Goal: Task Accomplishment & Management: Use online tool/utility

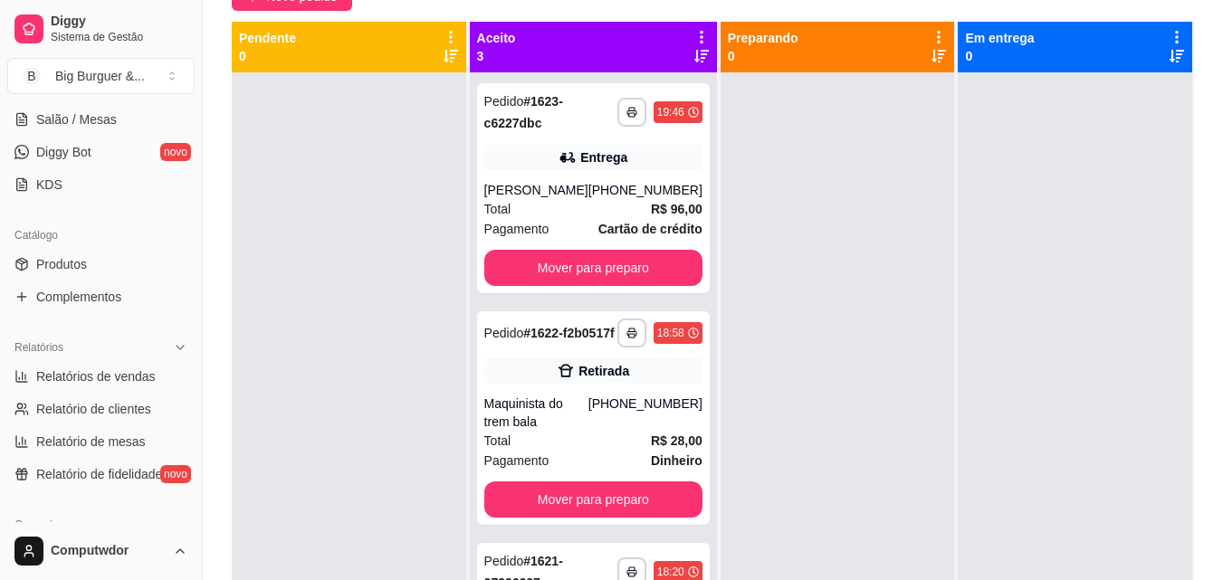
scroll to position [360, 0]
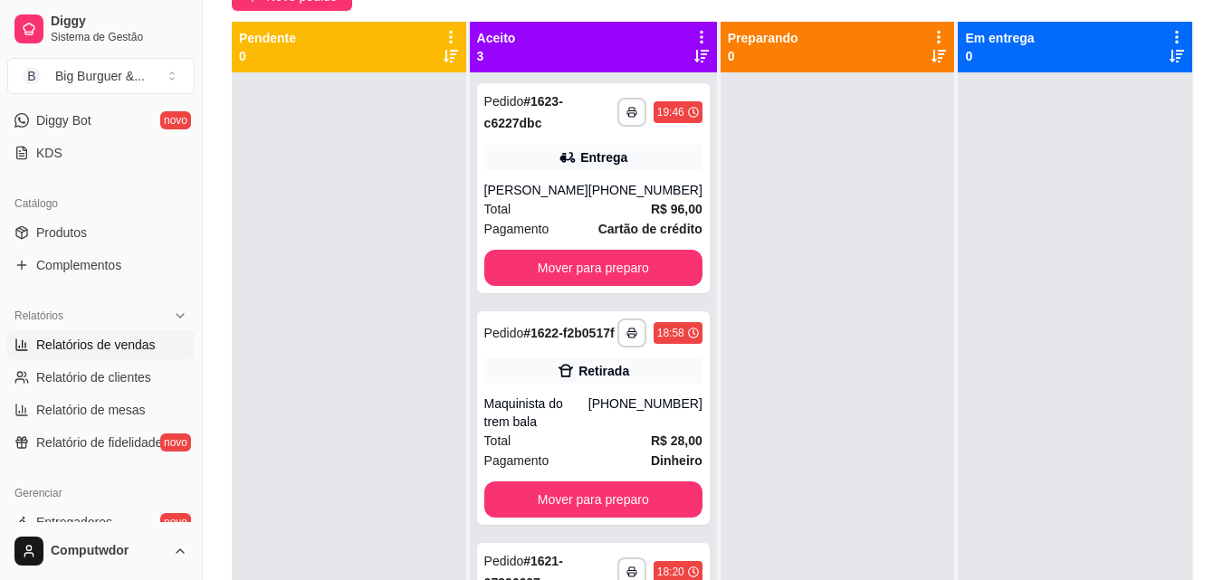
click at [114, 341] on span "Relatórios de vendas" at bounding box center [96, 345] width 120 height 18
select select "ALL"
select select "0"
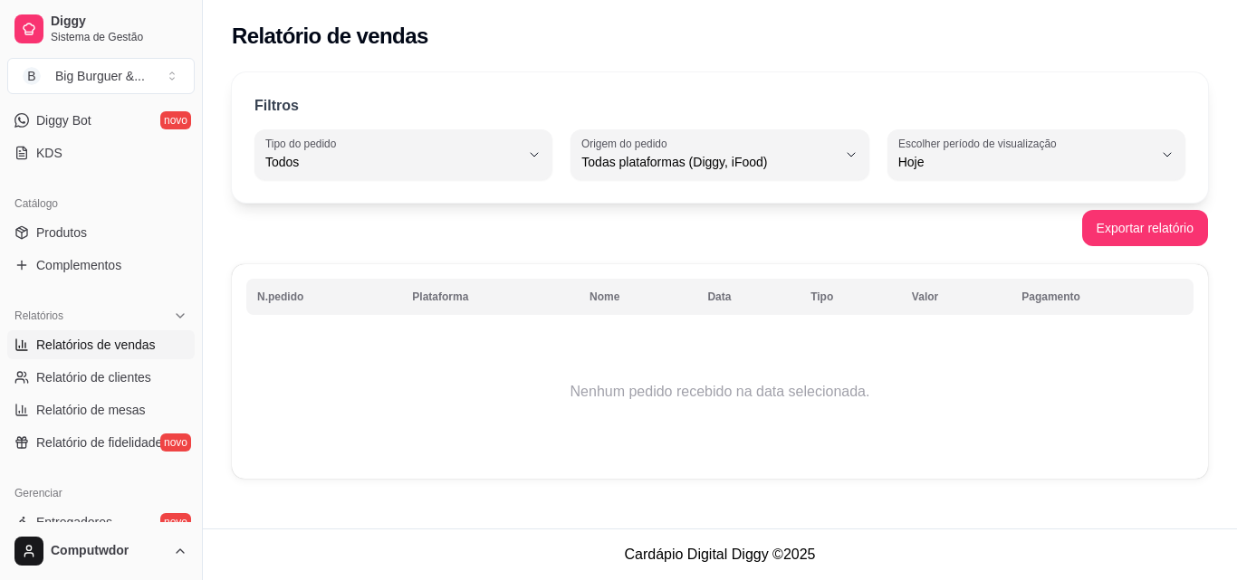
click at [1052, 177] on button "Escolher período de visualização Hoje" at bounding box center [1036, 154] width 298 height 51
click at [946, 327] on span "30 dias" at bounding box center [1027, 323] width 241 height 17
type input "30"
select select "30"
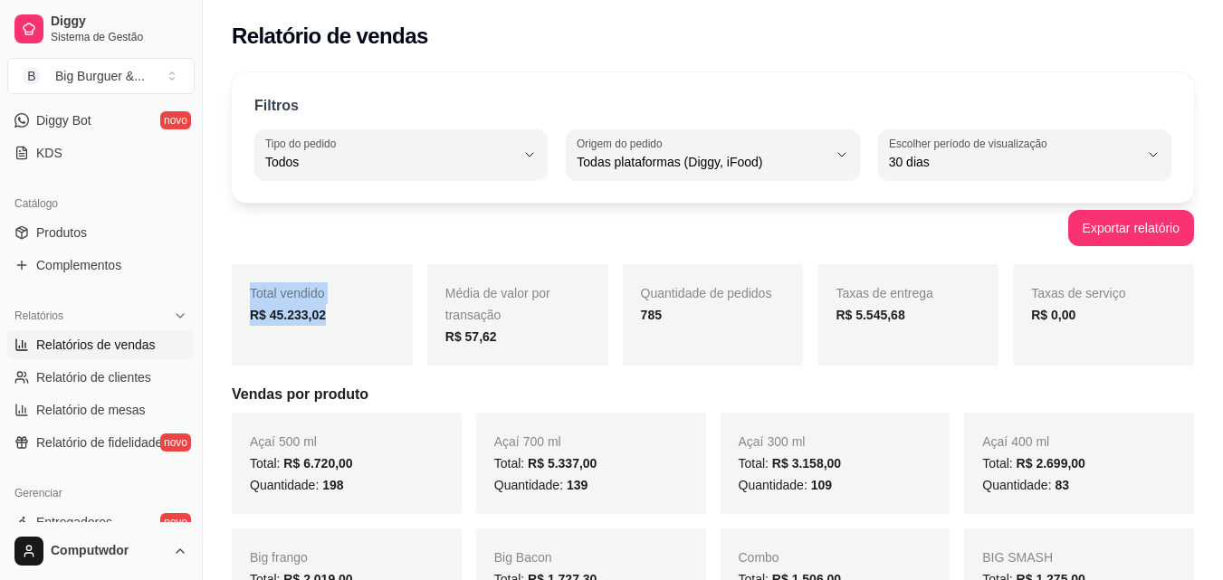
drag, startPoint x: 244, startPoint y: 295, endPoint x: 330, endPoint y: 312, distance: 87.7
click at [330, 312] on div "Total vendido R$ 45.233,02" at bounding box center [322, 314] width 181 height 101
click at [420, 194] on div "Filtros ALL Tipo do pedido Todos Entrega Retirada Mesa Consumo local Tipo do pe…" at bounding box center [713, 137] width 963 height 130
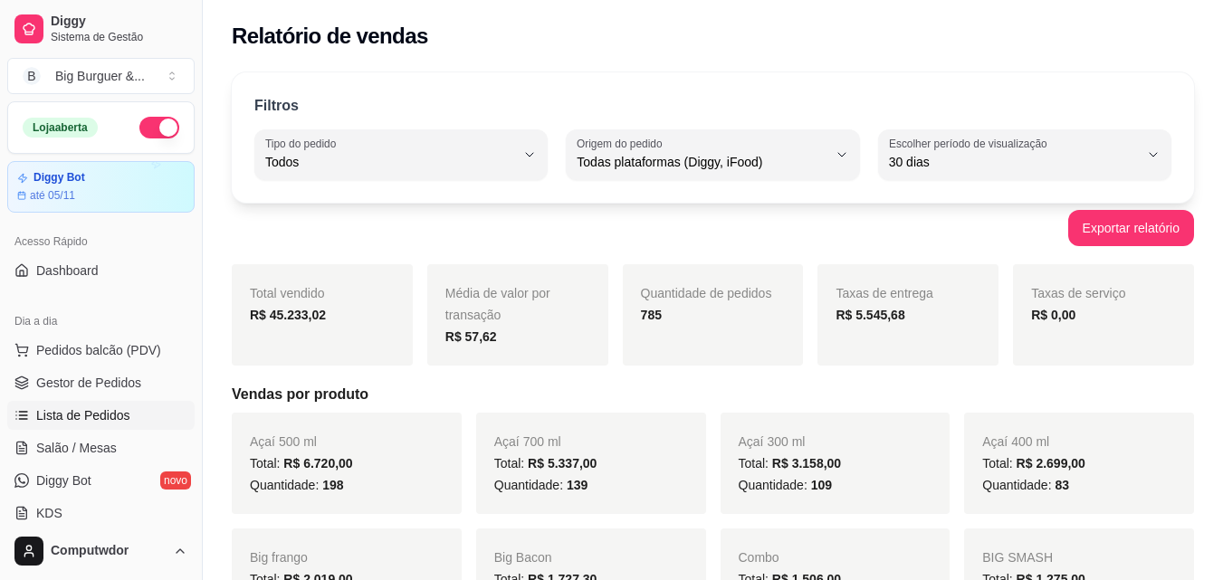
click at [125, 415] on span "Lista de Pedidos" at bounding box center [83, 416] width 94 height 18
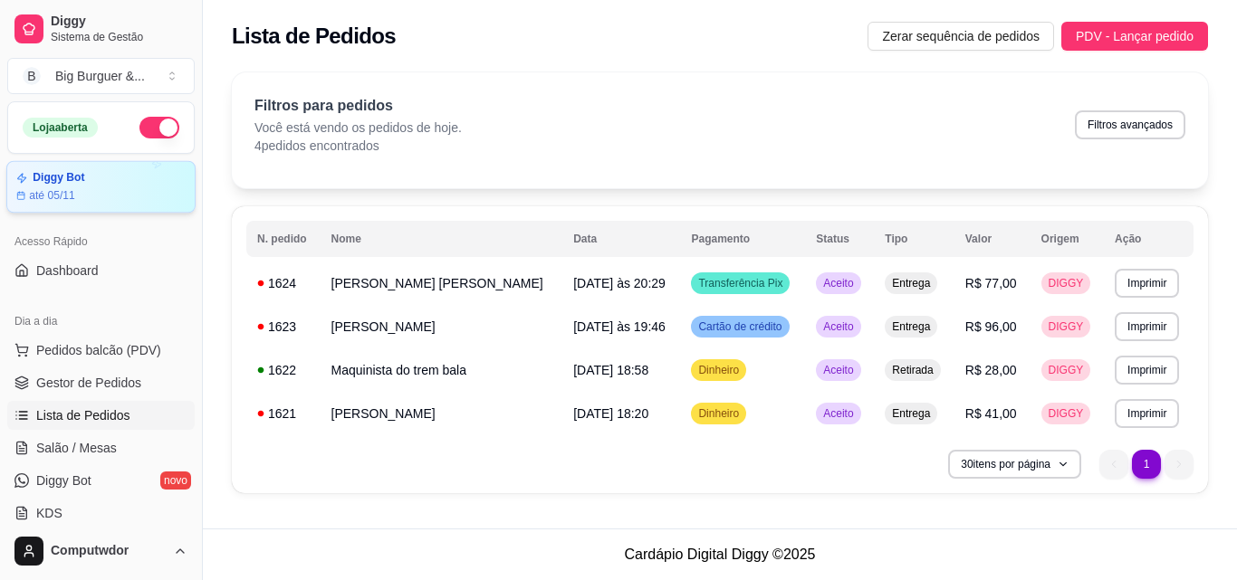
click at [72, 196] on article "até 05/11" at bounding box center [52, 195] width 46 height 14
click at [78, 21] on span "Diggy" at bounding box center [119, 22] width 137 height 16
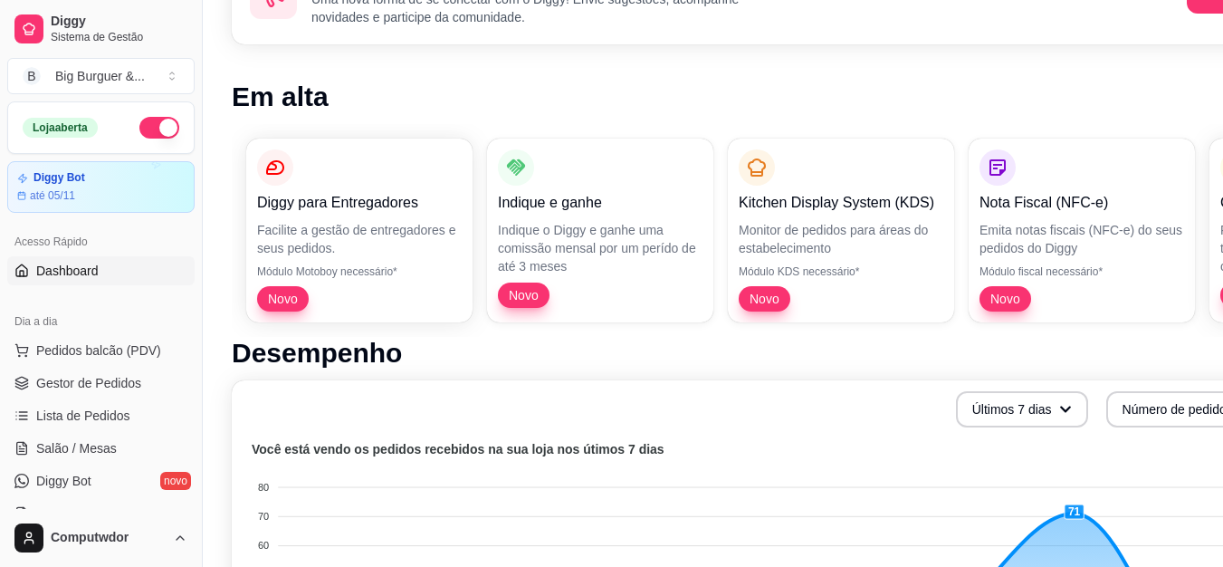
scroll to position [181, 81]
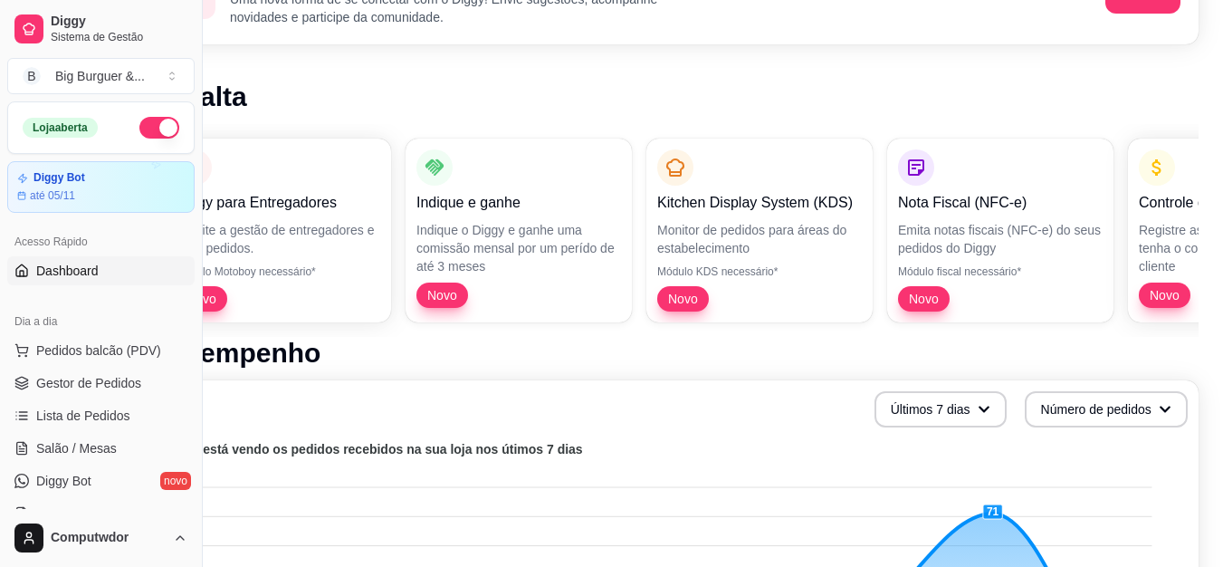
click at [311, 284] on div "Diggy para Entregadores Facilite a gestão de entregadores e seus pedidos. Módul…" at bounding box center [674, 230] width 1049 height 213
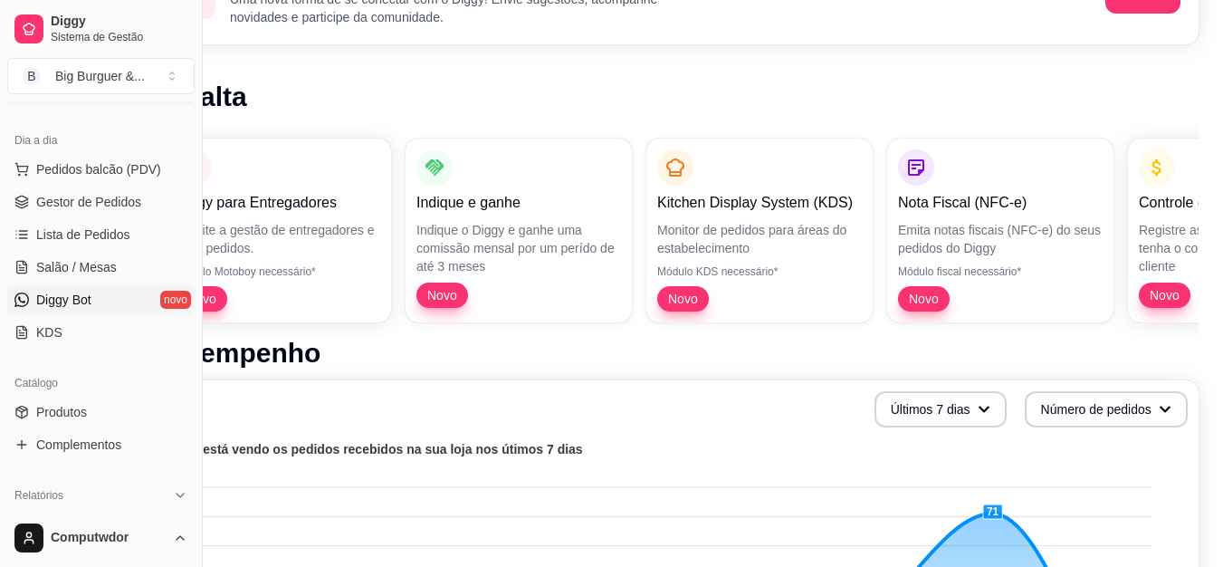
click at [126, 290] on link "Diggy Bot novo" at bounding box center [100, 299] width 187 height 29
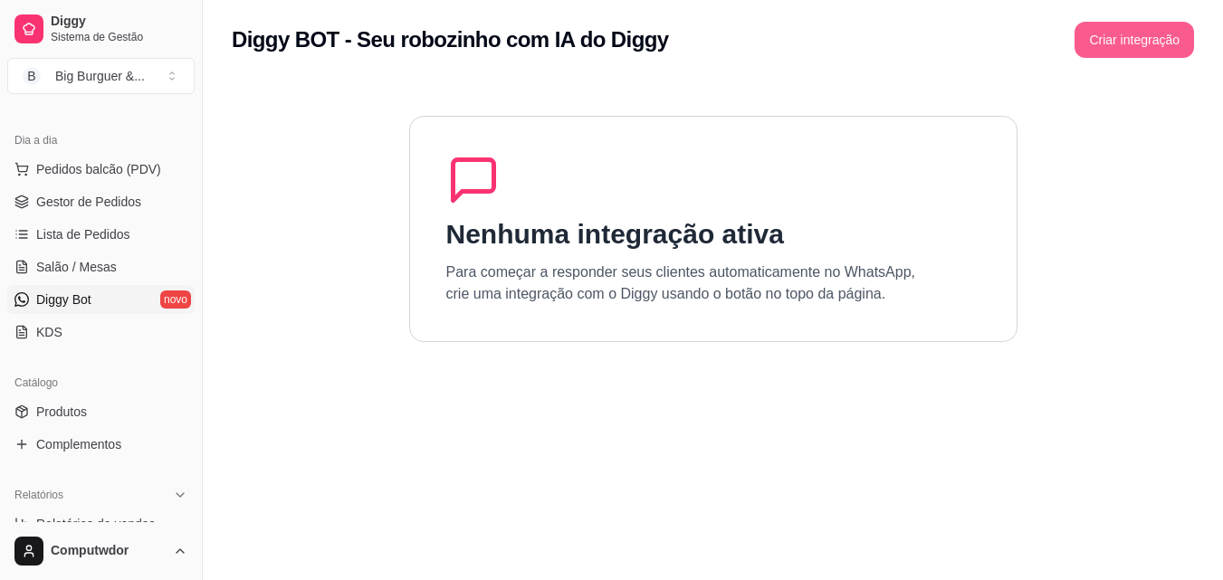
click at [1134, 39] on button "Criar integração" at bounding box center [1135, 40] width 120 height 36
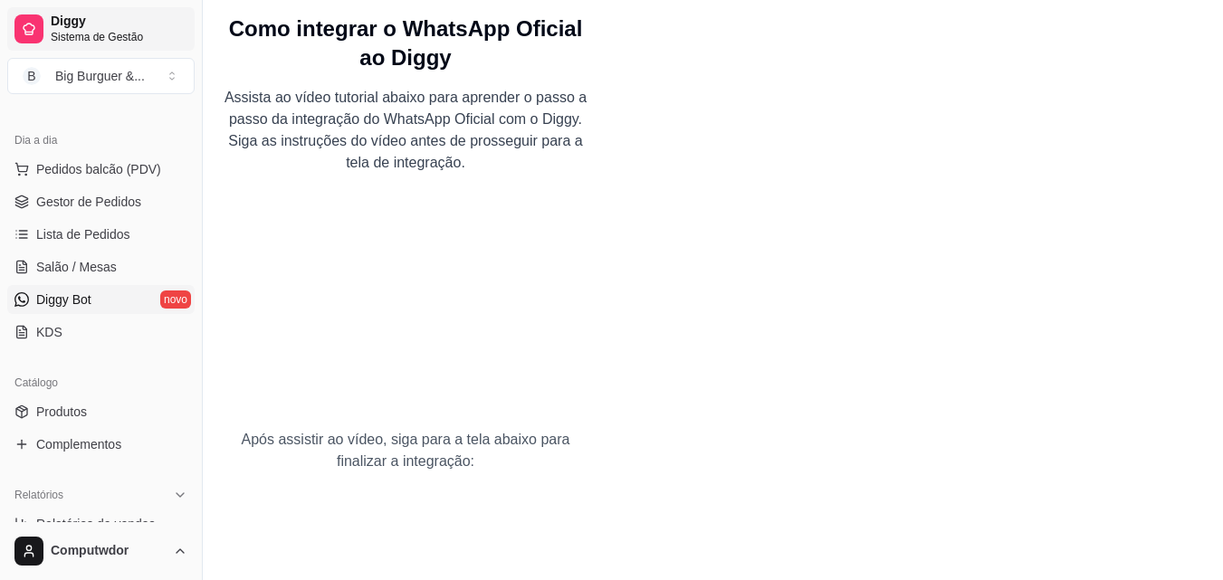
click at [126, 43] on span "Sistema de Gestão" at bounding box center [119, 37] width 137 height 14
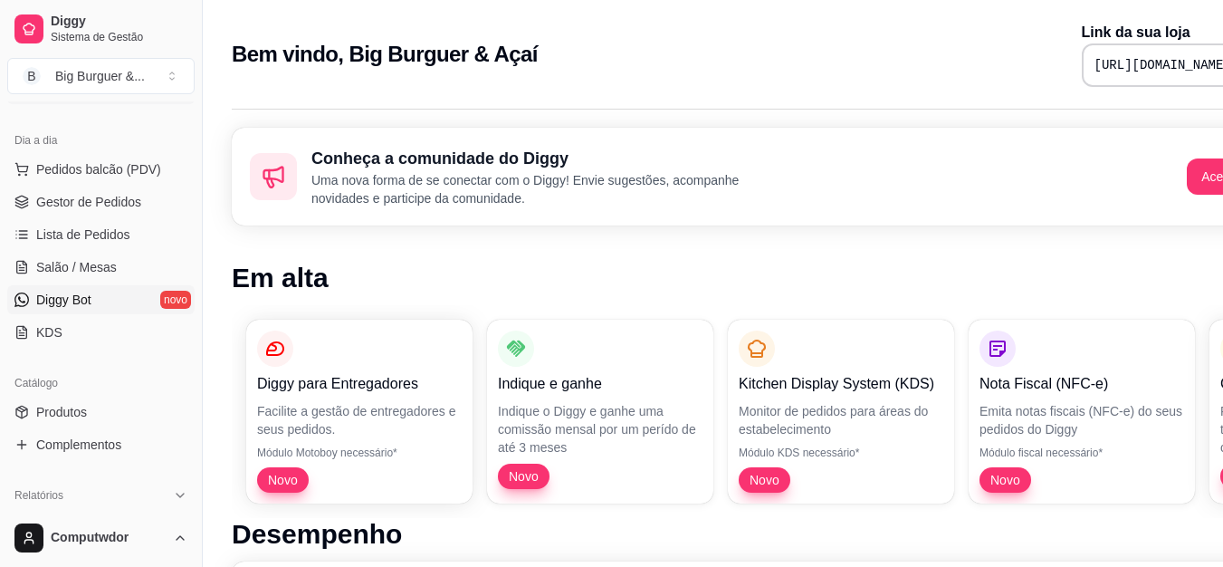
click at [65, 302] on span "Diggy Bot" at bounding box center [63, 300] width 55 height 18
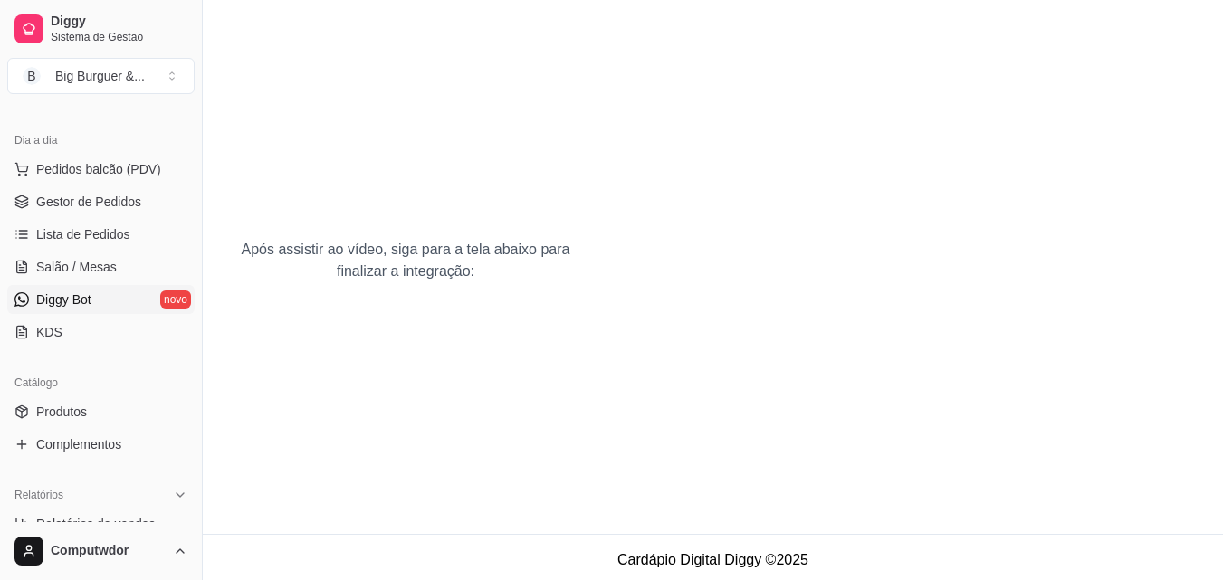
scroll to position [196, 0]
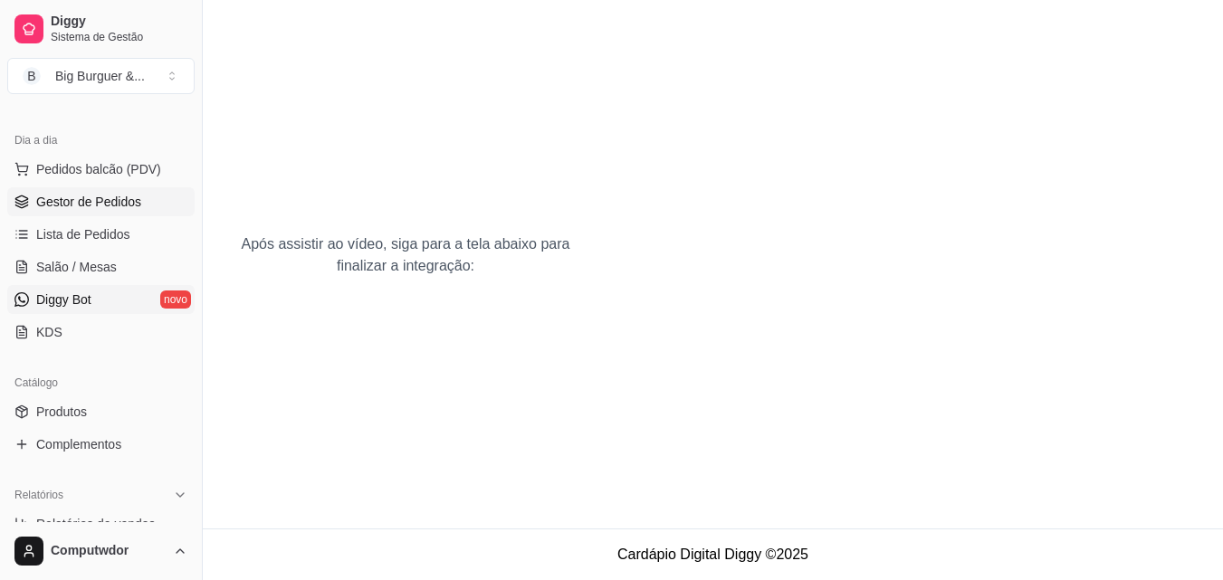
click at [101, 197] on span "Gestor de Pedidos" at bounding box center [88, 202] width 105 height 18
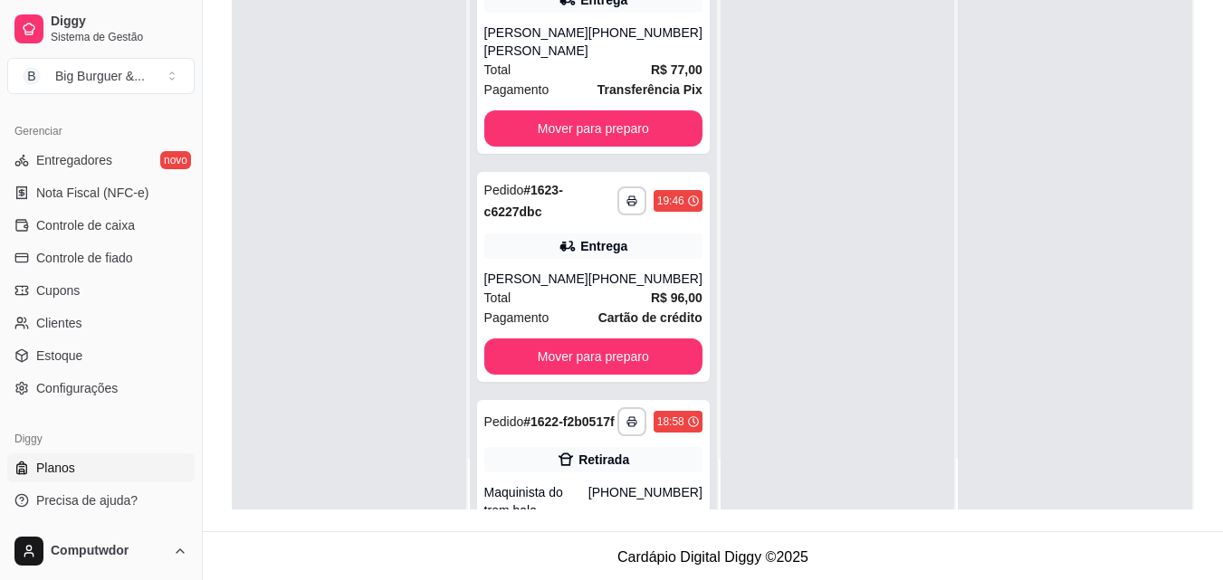
scroll to position [276, 0]
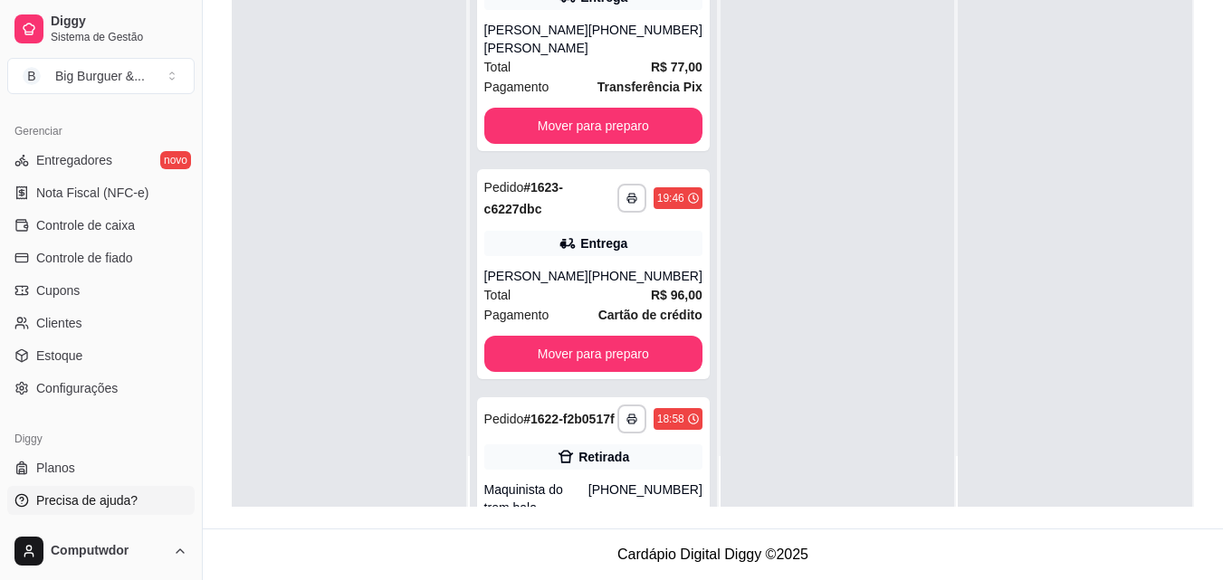
click at [82, 504] on span "Precisa de ajuda?" at bounding box center [86, 501] width 101 height 18
click at [94, 494] on span "Precisa de ajuda?" at bounding box center [86, 501] width 101 height 18
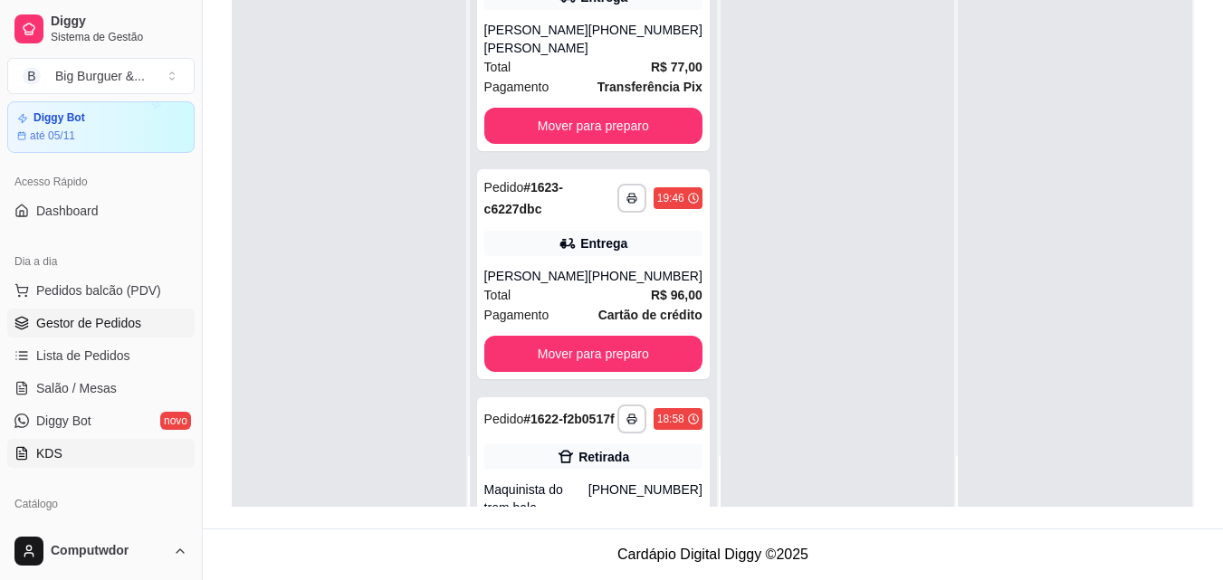
scroll to position [91, 0]
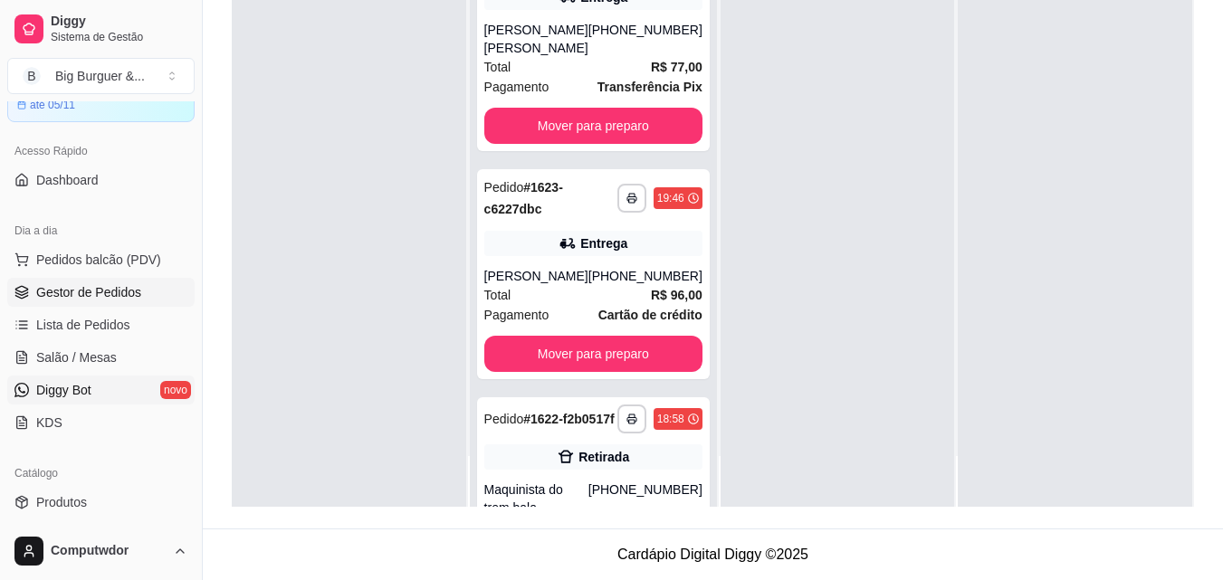
click at [86, 379] on link "Diggy Bot novo" at bounding box center [100, 390] width 187 height 29
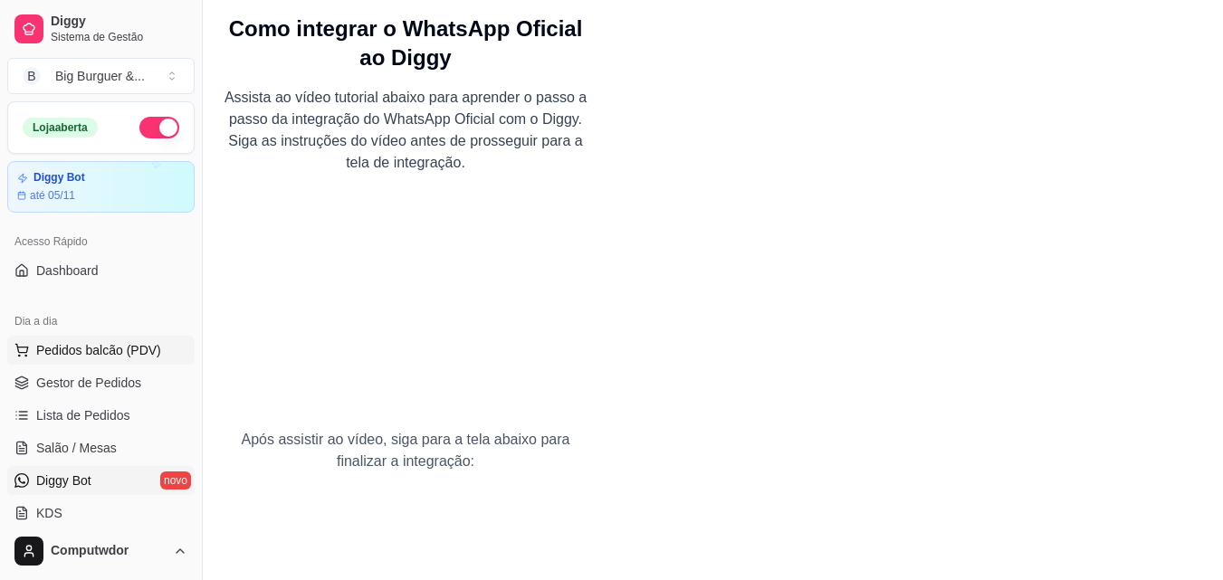
click at [79, 351] on span "Pedidos balcão (PDV)" at bounding box center [98, 350] width 125 height 18
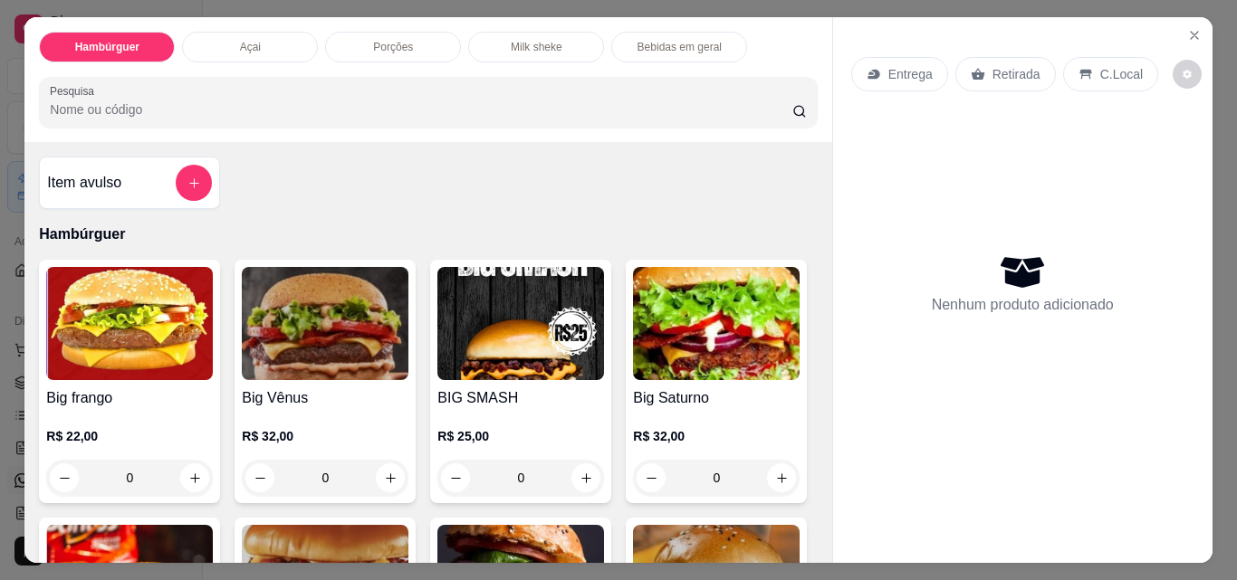
click at [531, 42] on p "Milk sheke" at bounding box center [537, 47] width 52 height 14
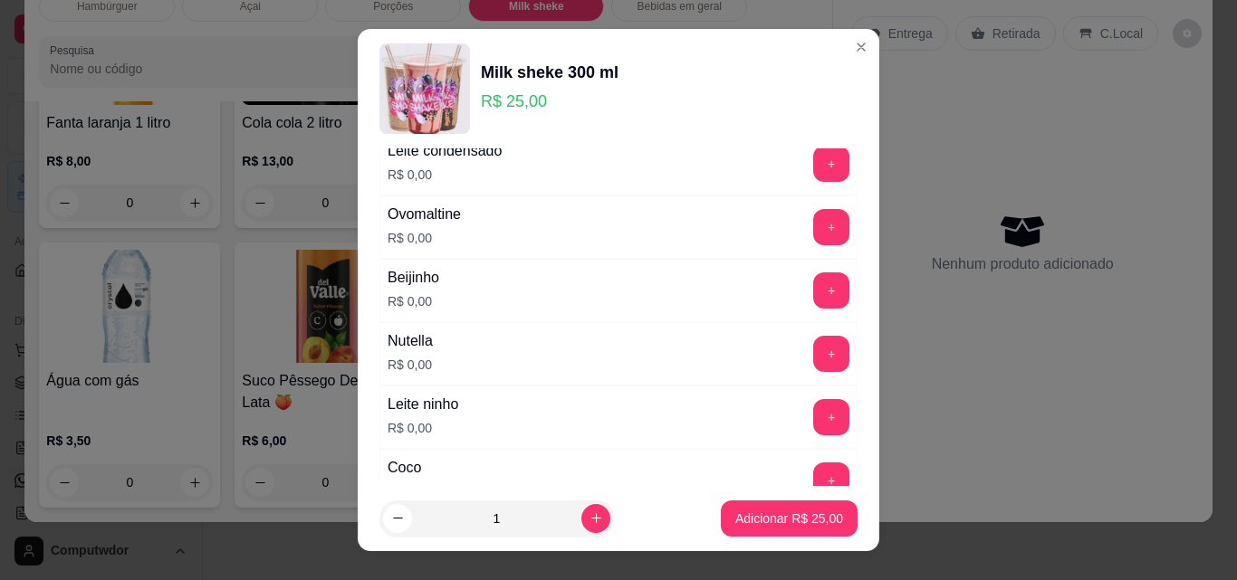
scroll to position [272, 0]
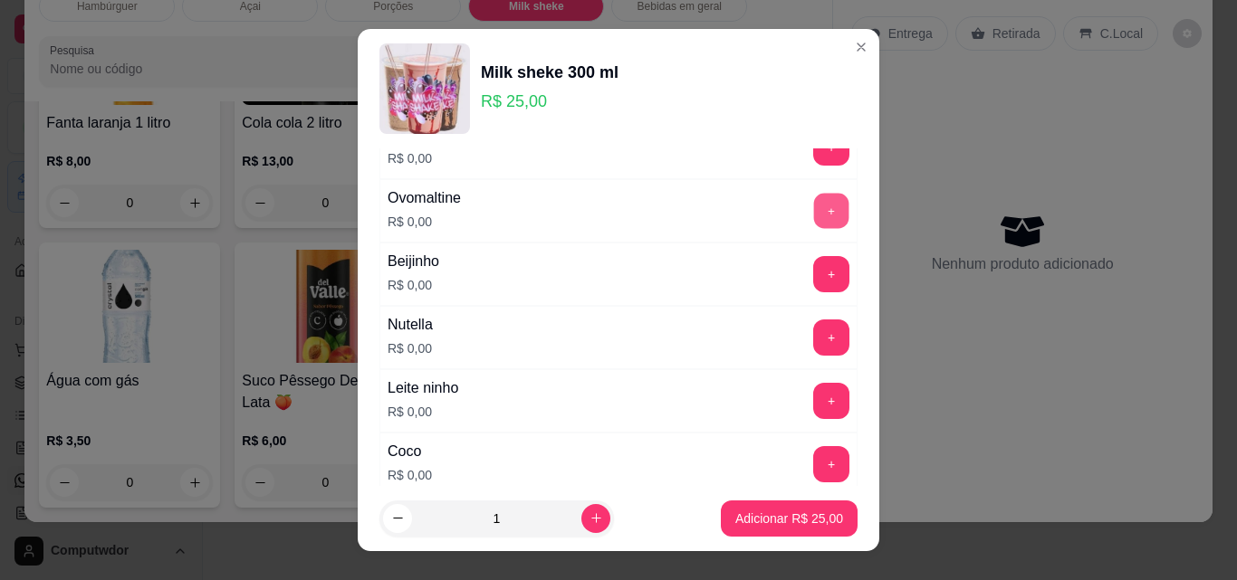
click at [814, 215] on button "+" at bounding box center [831, 211] width 35 height 35
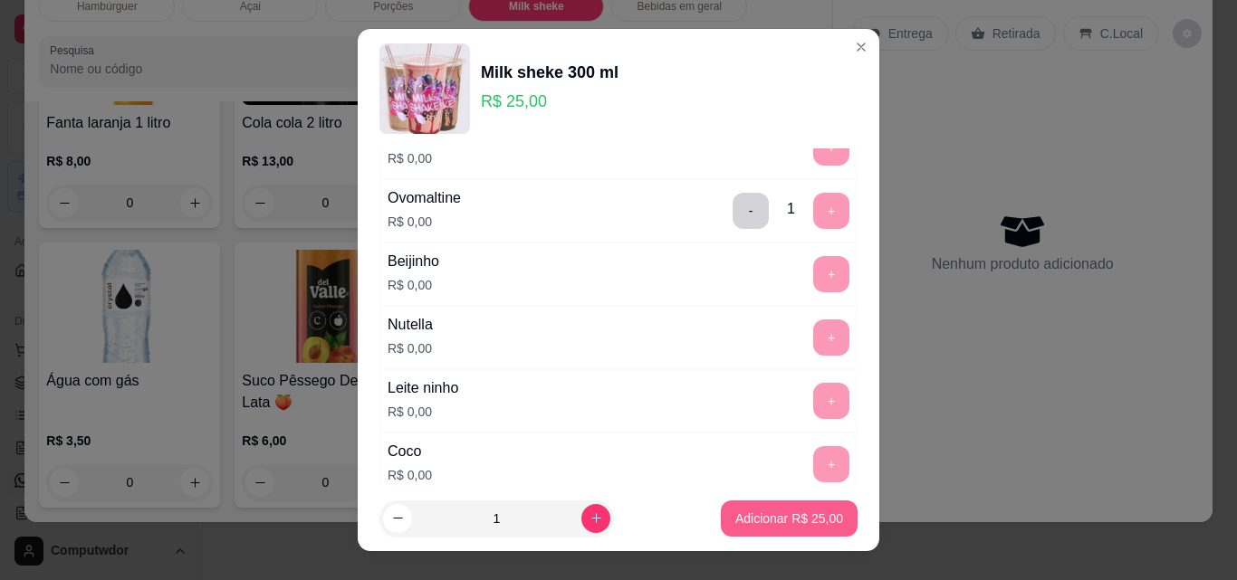
click at [755, 516] on p "Adicionar R$ 25,00" at bounding box center [789, 519] width 108 height 18
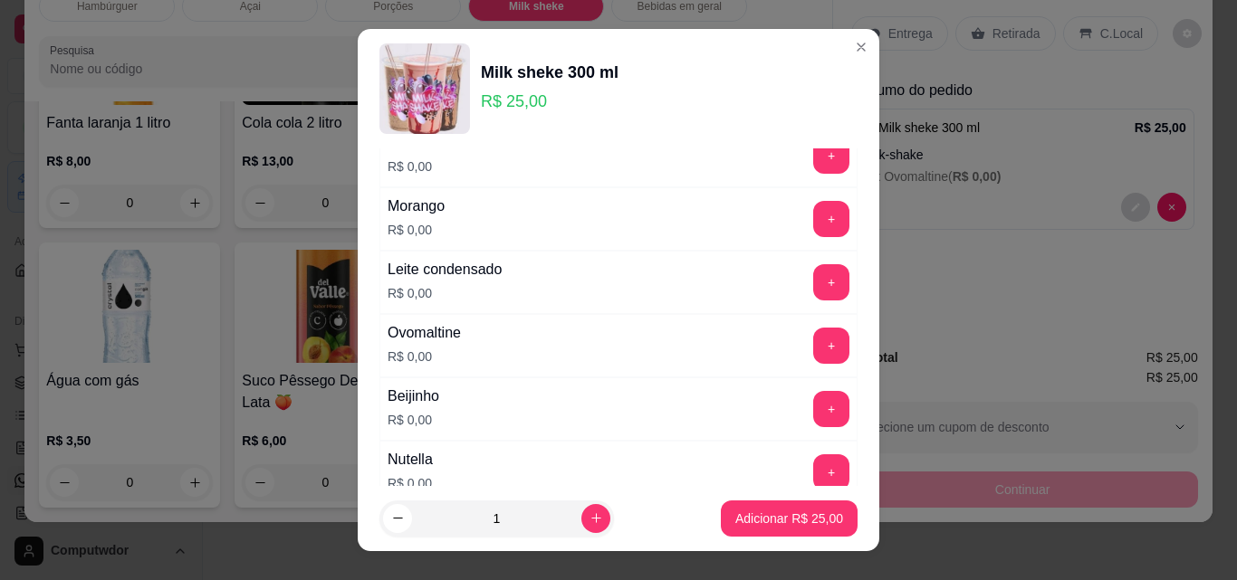
scroll to position [46, 0]
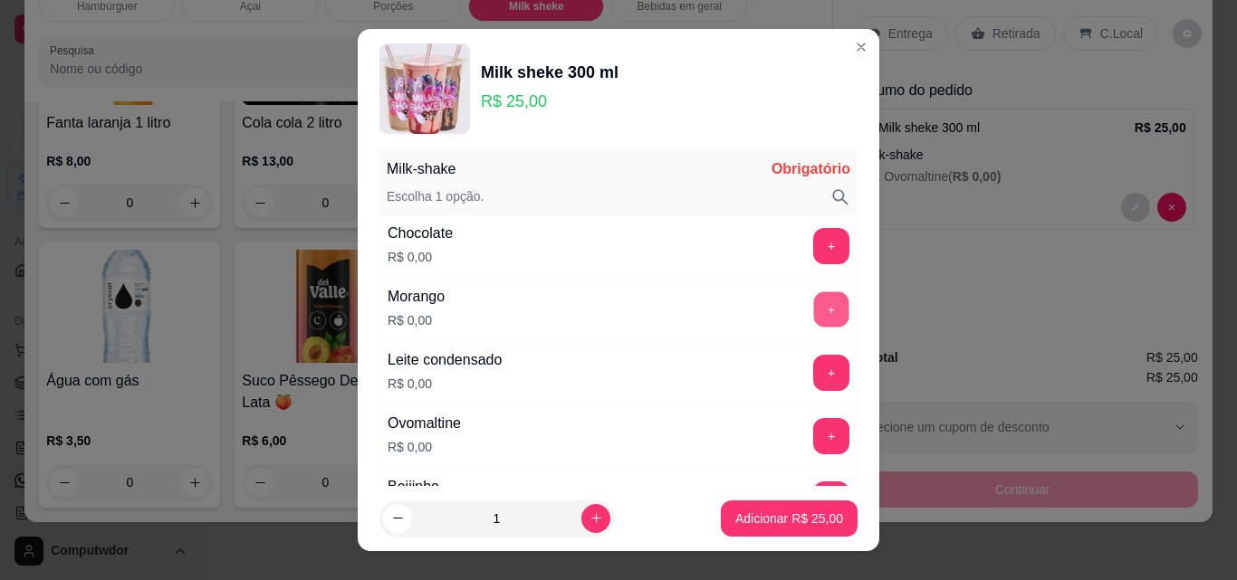
click at [814, 308] on button "+" at bounding box center [831, 309] width 35 height 35
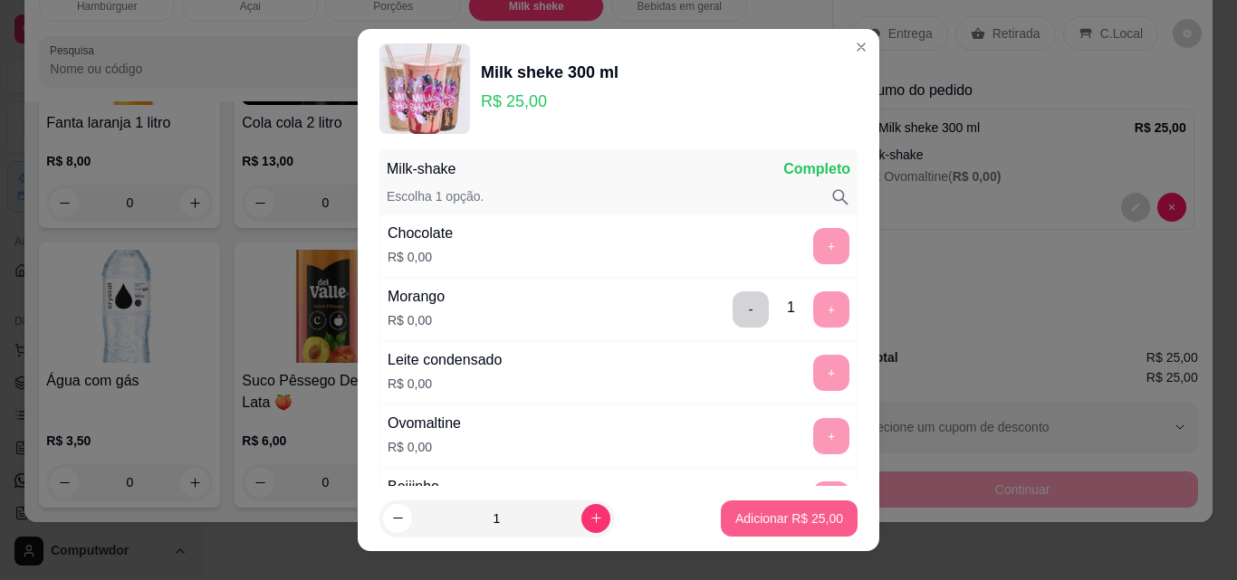
click at [794, 516] on p "Adicionar R$ 25,00" at bounding box center [789, 519] width 108 height 18
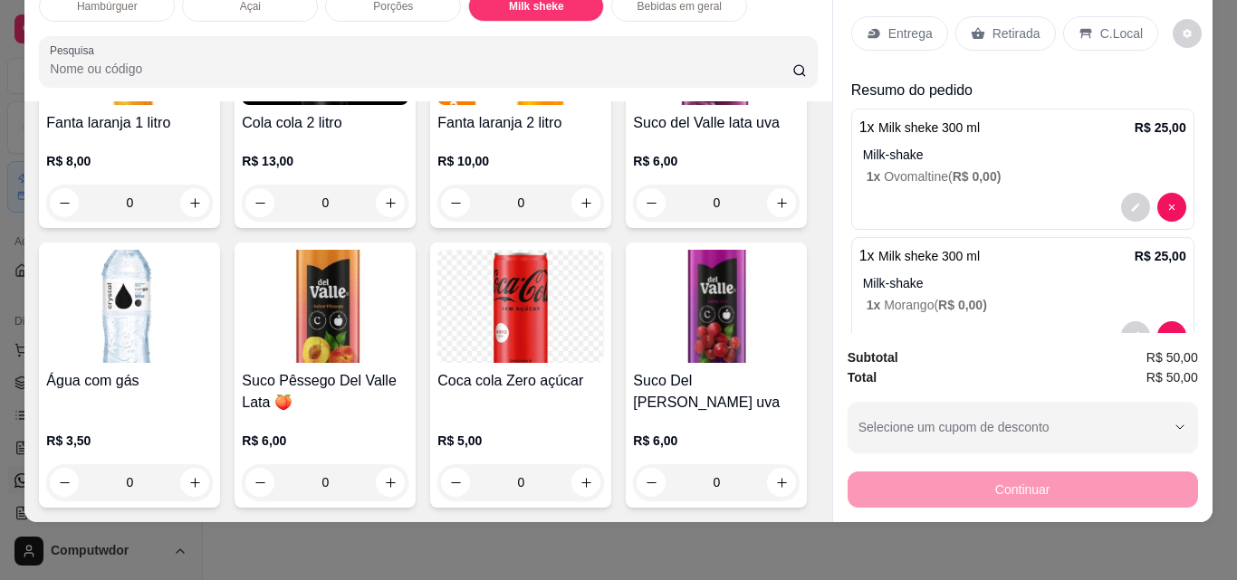
click at [1019, 24] on p "Retirada" at bounding box center [1016, 33] width 48 height 18
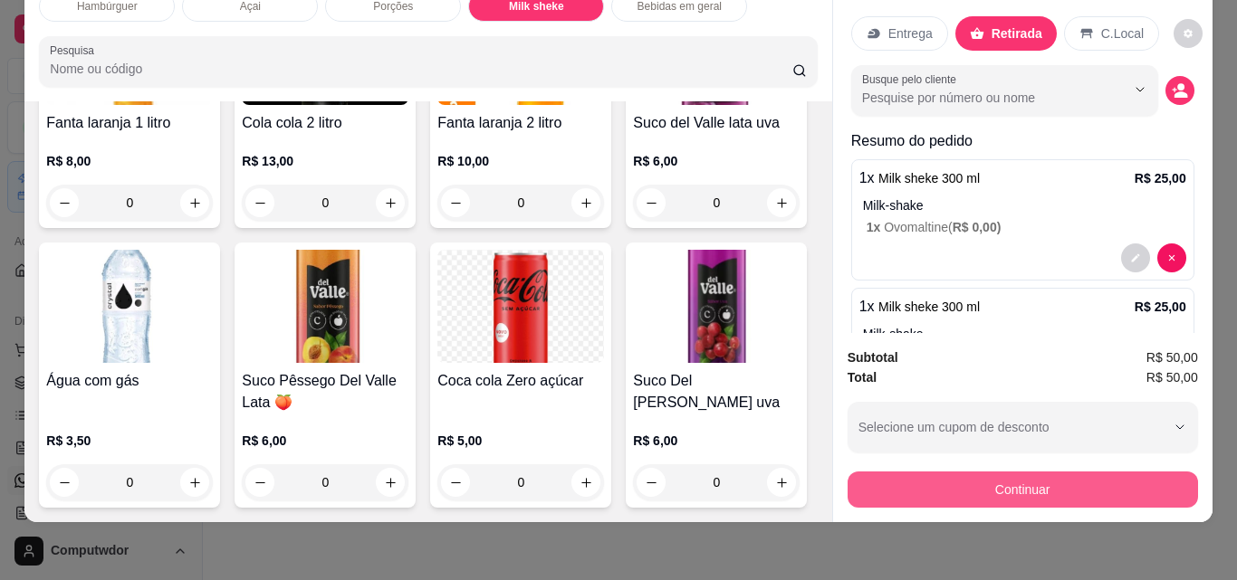
click at [920, 474] on button "Continuar" at bounding box center [1023, 490] width 350 height 36
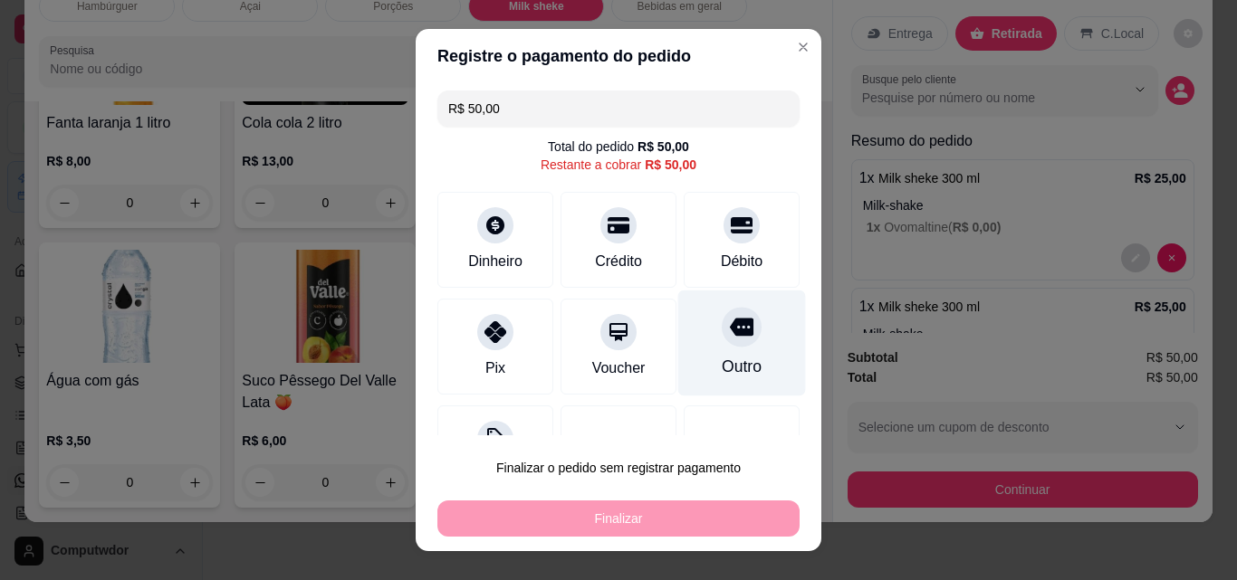
click at [730, 325] on icon at bounding box center [742, 328] width 24 height 18
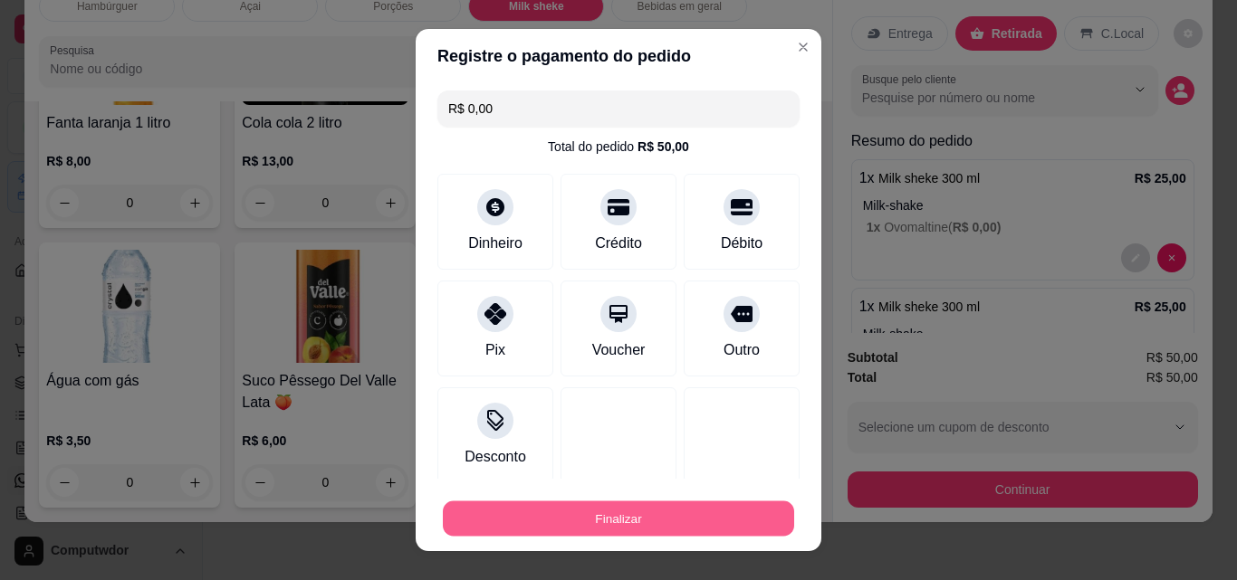
click at [601, 524] on button "Finalizar" at bounding box center [618, 519] width 351 height 35
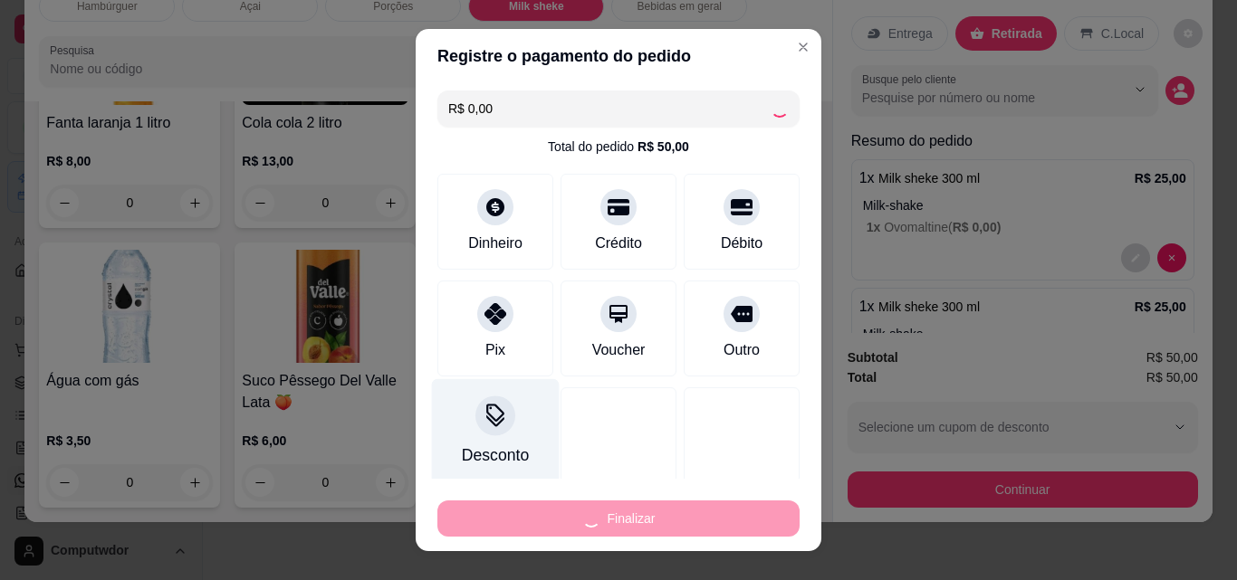
type input "-R$ 50,00"
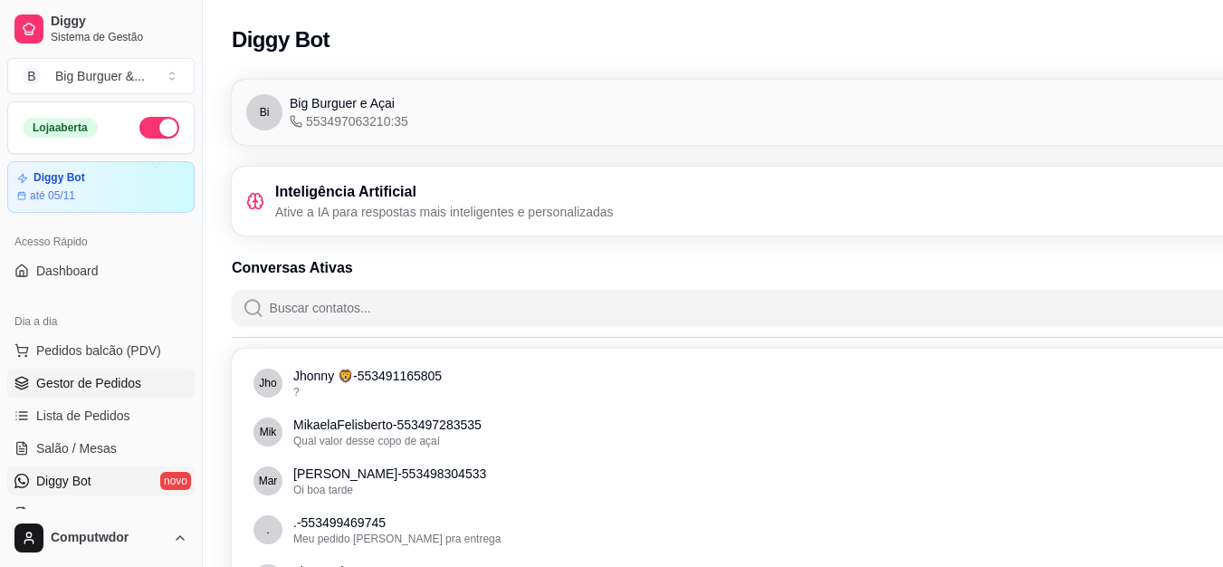
click at [106, 384] on span "Gestor de Pedidos" at bounding box center [88, 383] width 105 height 18
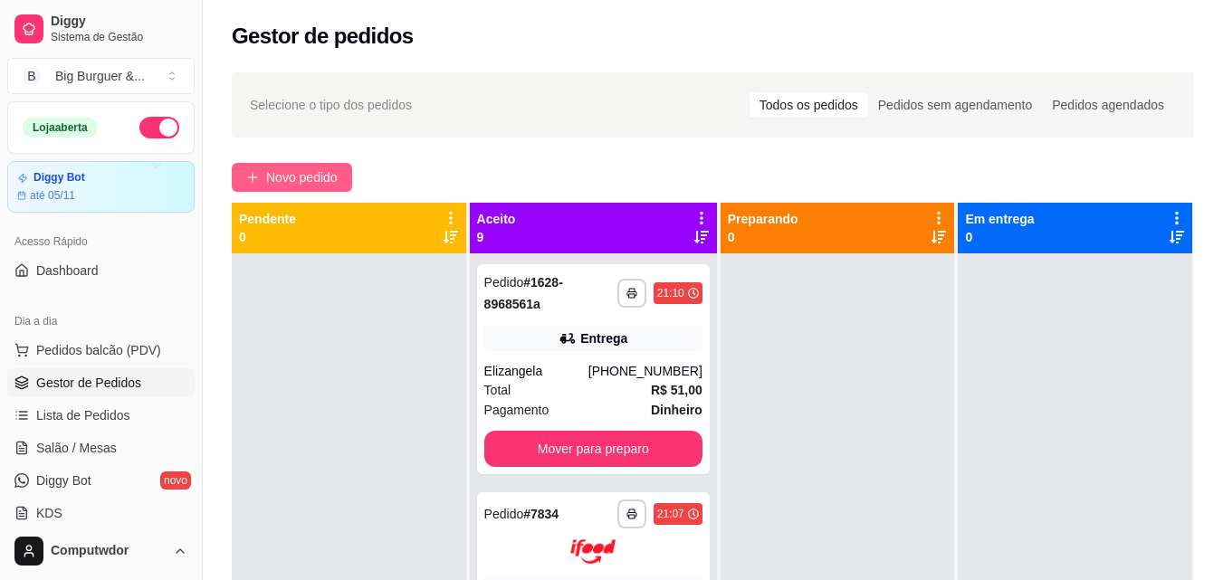
click at [285, 179] on span "Novo pedido" at bounding box center [302, 178] width 72 height 20
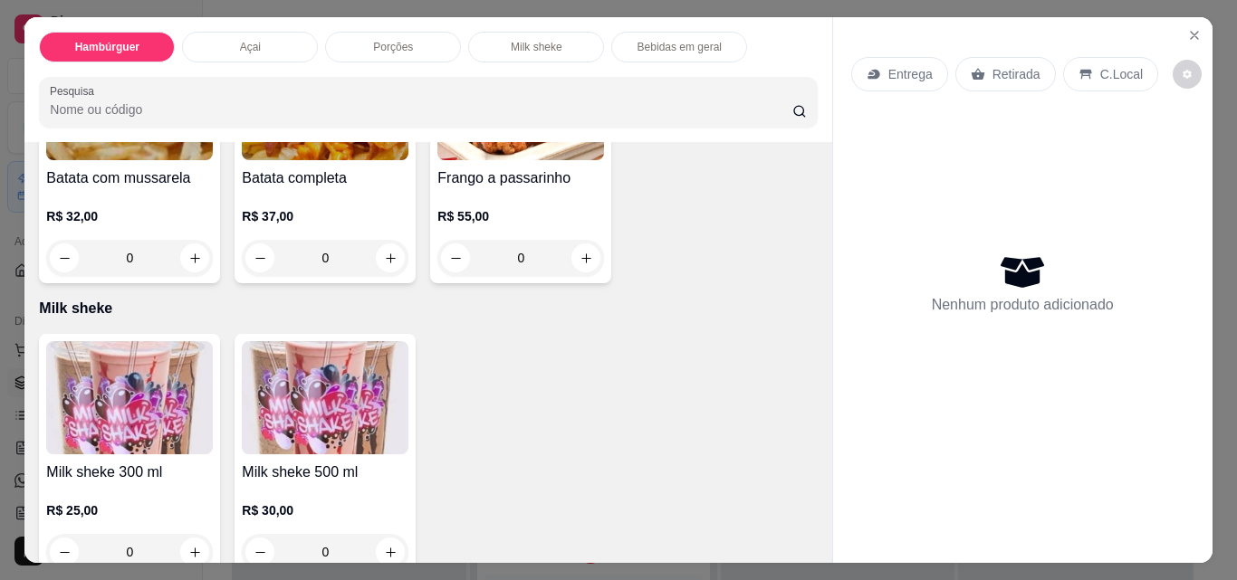
scroll to position [1720, 0]
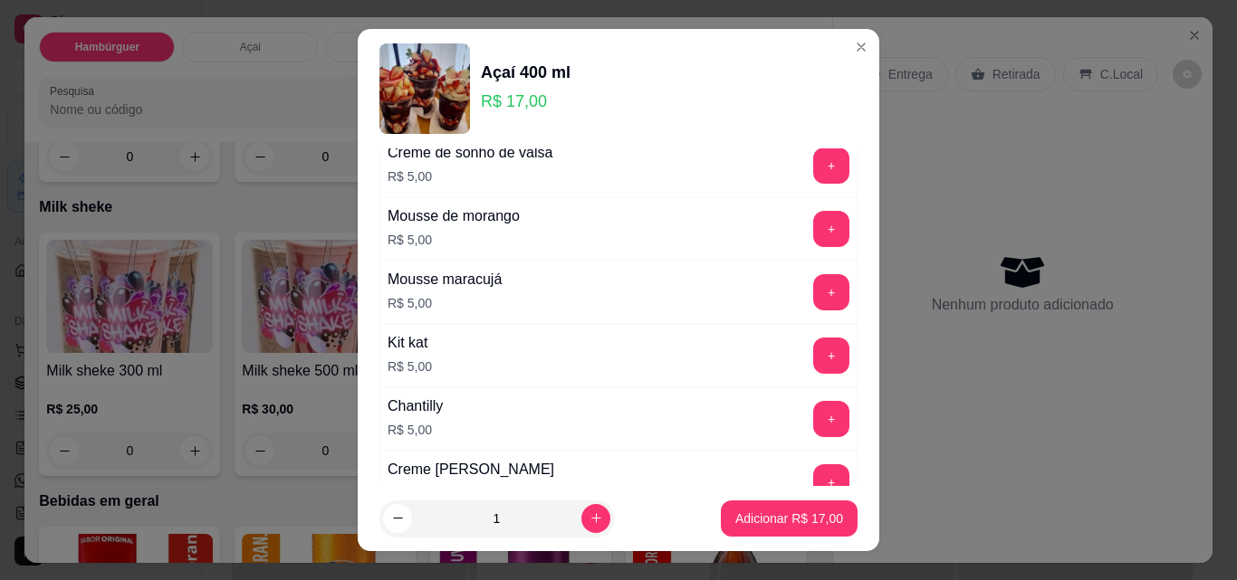
scroll to position [1992, 0]
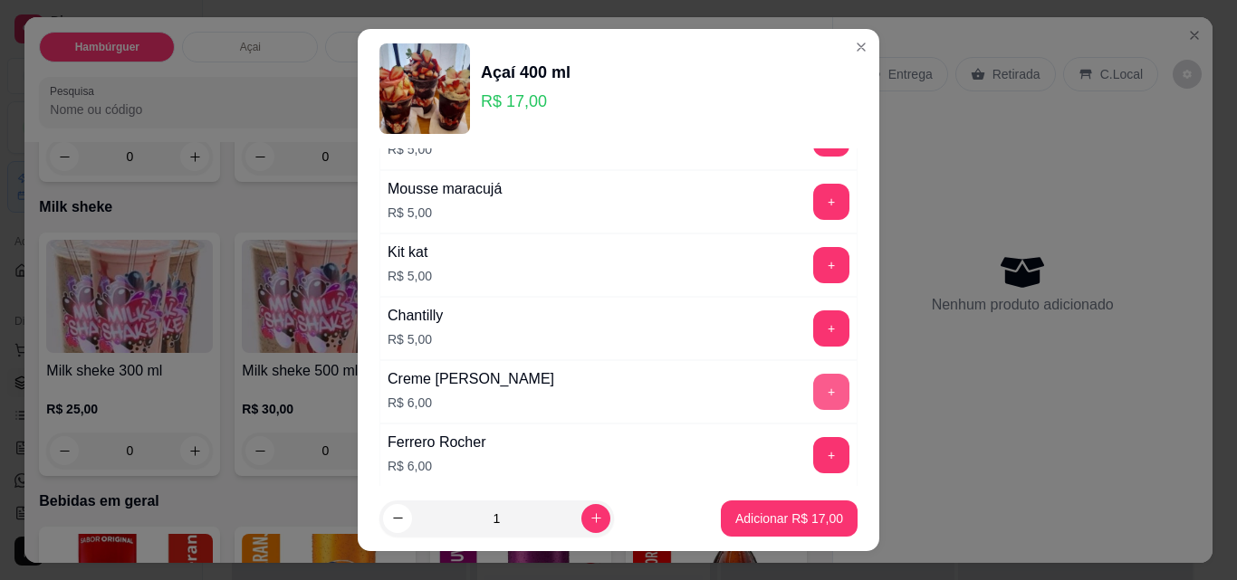
click at [813, 386] on button "+" at bounding box center [831, 392] width 36 height 36
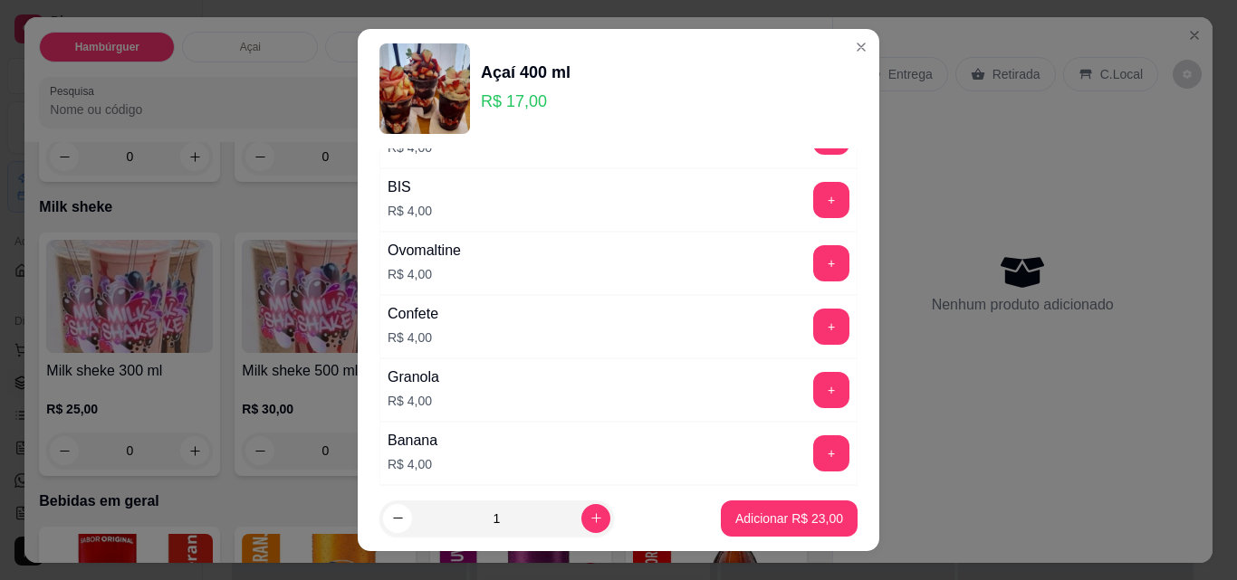
scroll to position [453, 0]
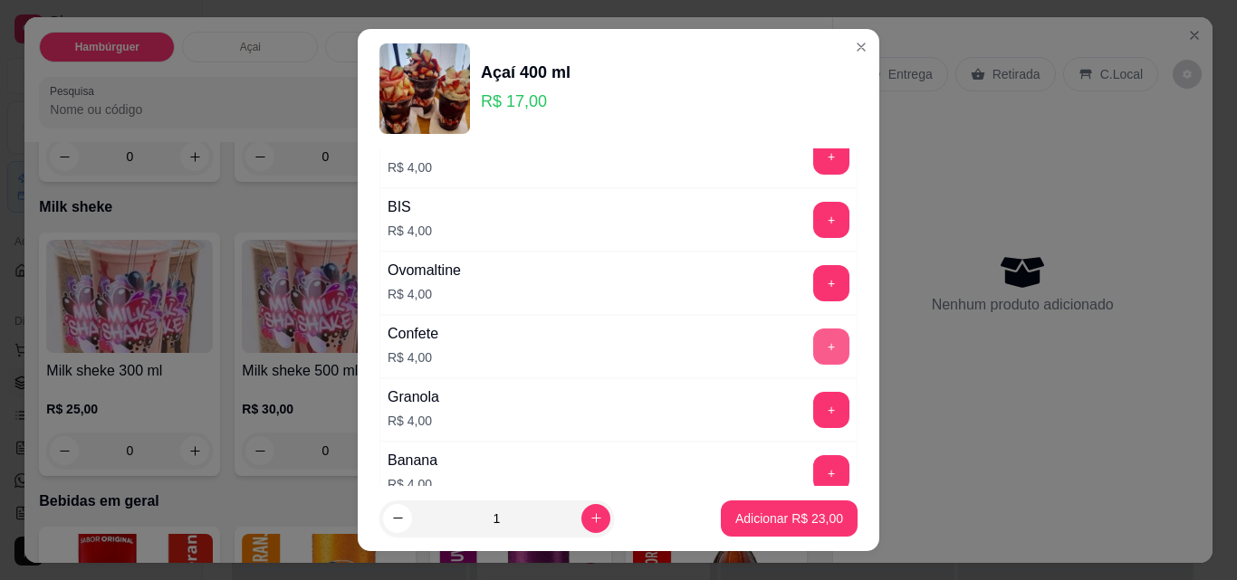
click at [813, 335] on button "+" at bounding box center [831, 347] width 36 height 36
click at [735, 518] on p "Adicionar R$ 27,00" at bounding box center [789, 519] width 108 height 18
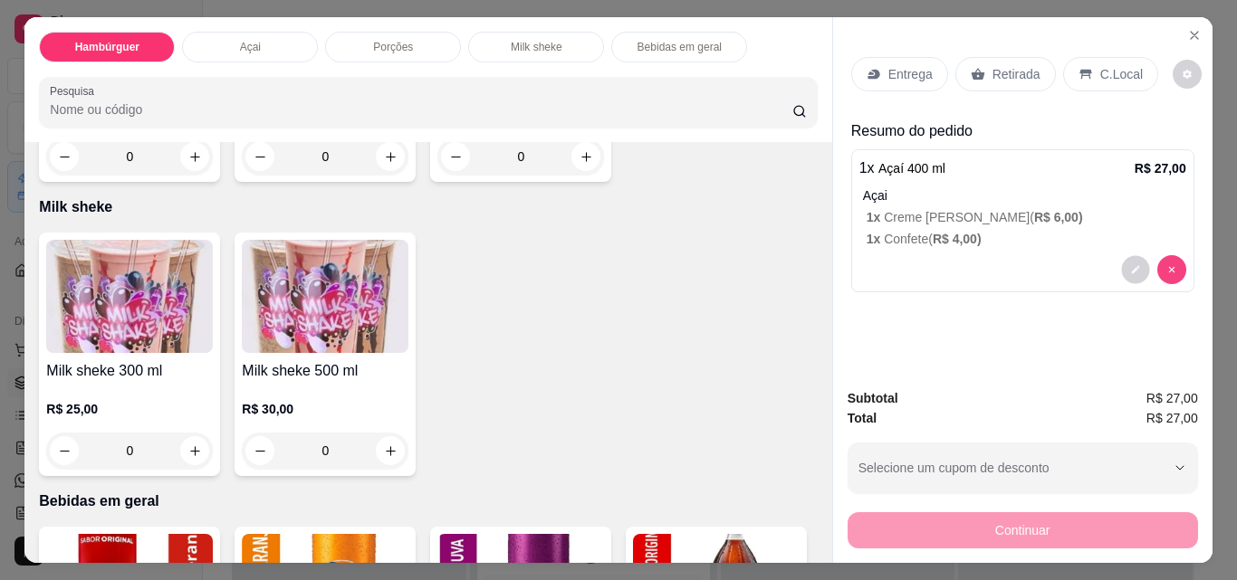
click at [1121, 258] on button "decrease-product-quantity" at bounding box center [1135, 270] width 28 height 28
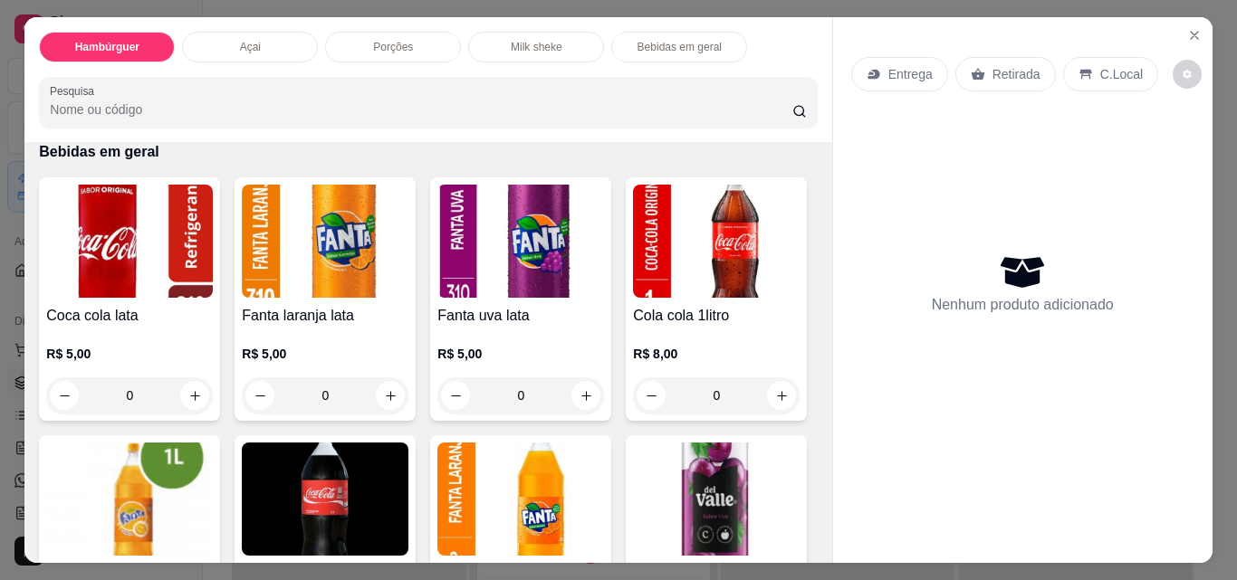
scroll to position [2083, 0]
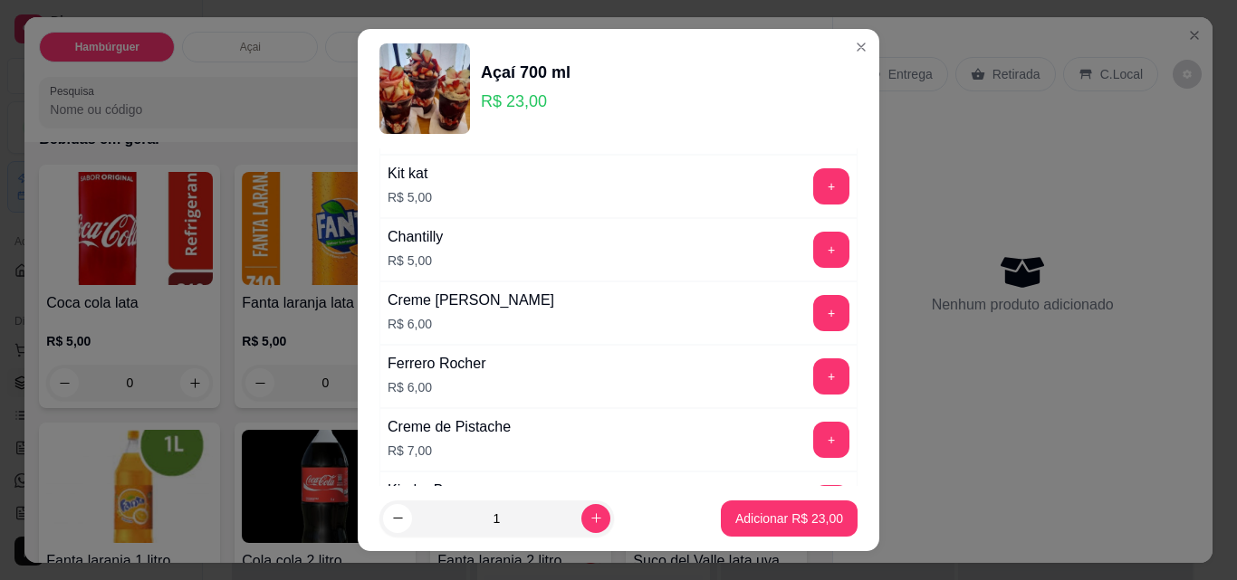
scroll to position [2056, 0]
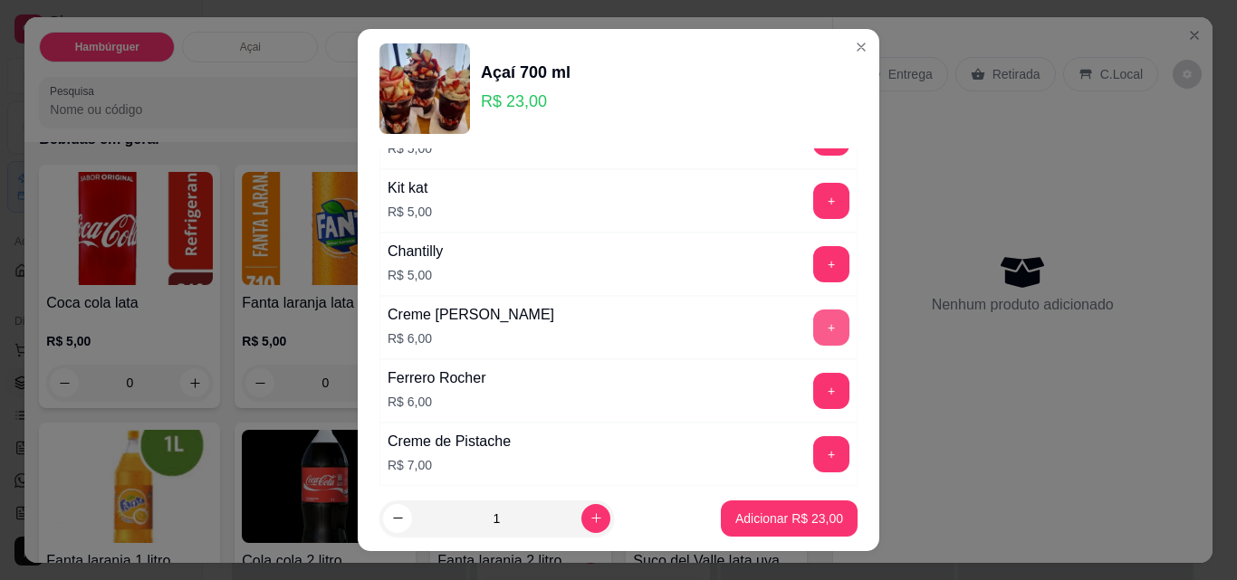
click at [813, 331] on button "+" at bounding box center [831, 328] width 36 height 36
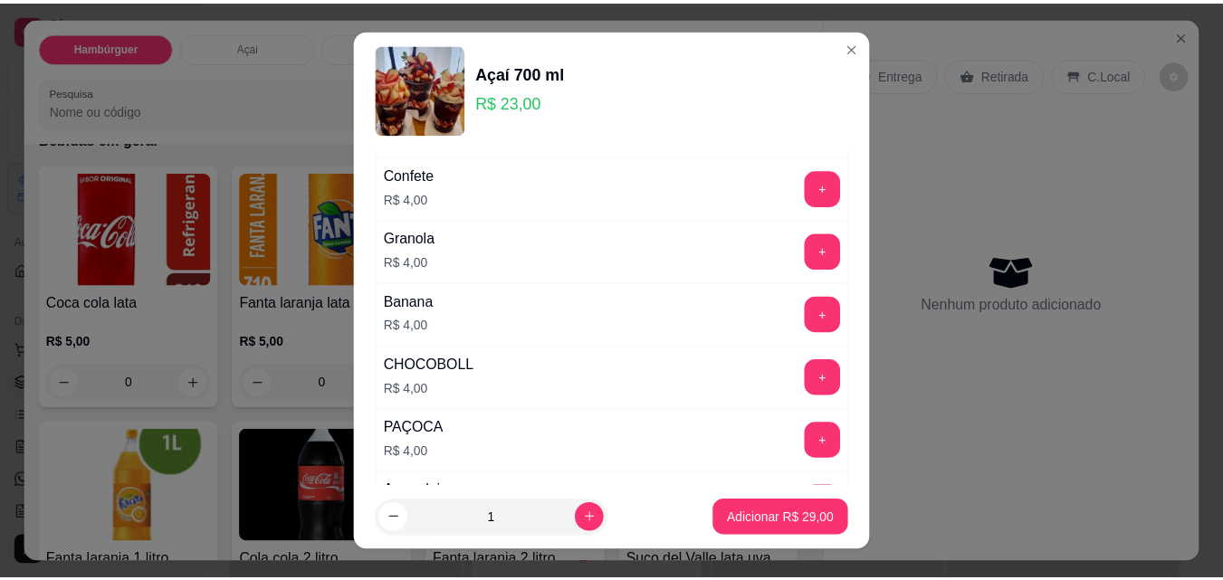
scroll to position [608, 0]
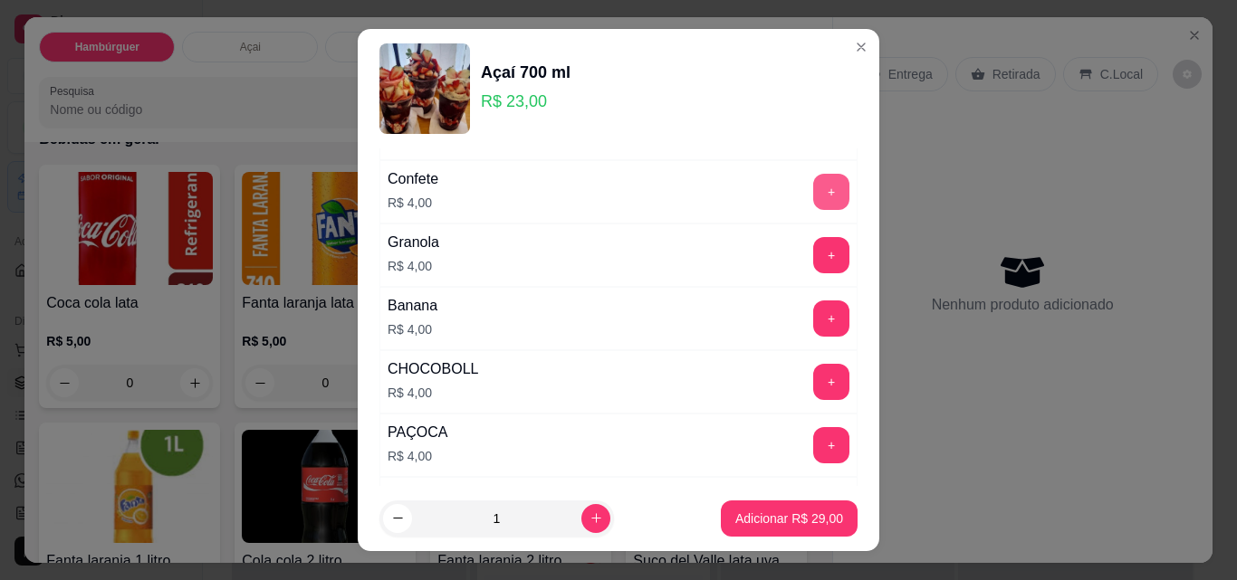
click at [813, 188] on button "+" at bounding box center [831, 192] width 36 height 36
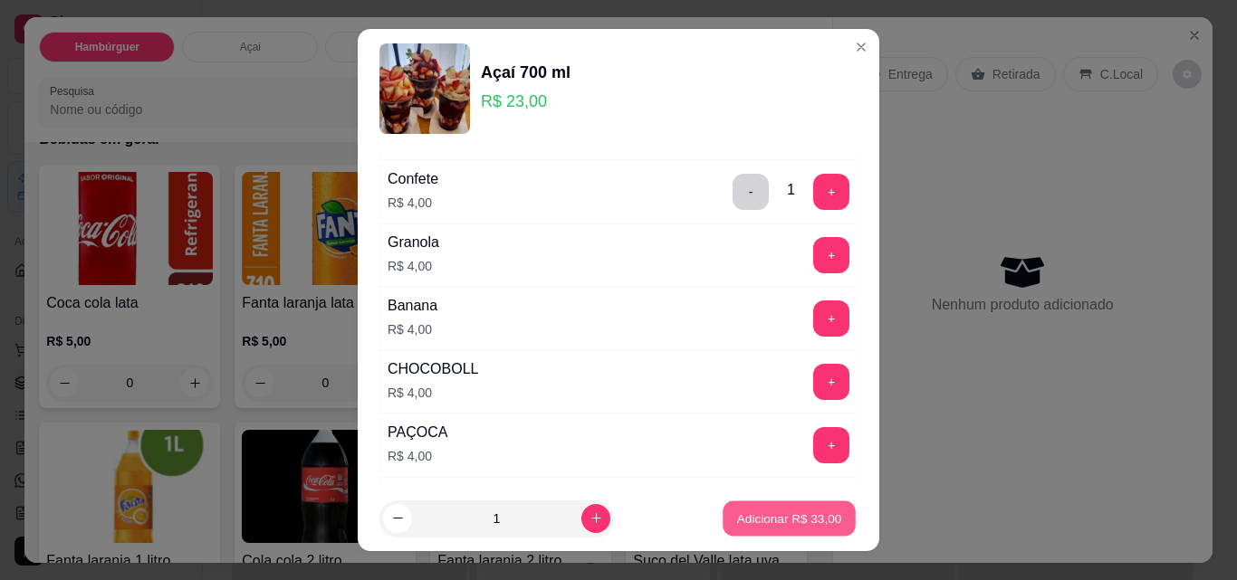
click at [781, 517] on p "Adicionar R$ 33,00" at bounding box center [789, 518] width 105 height 17
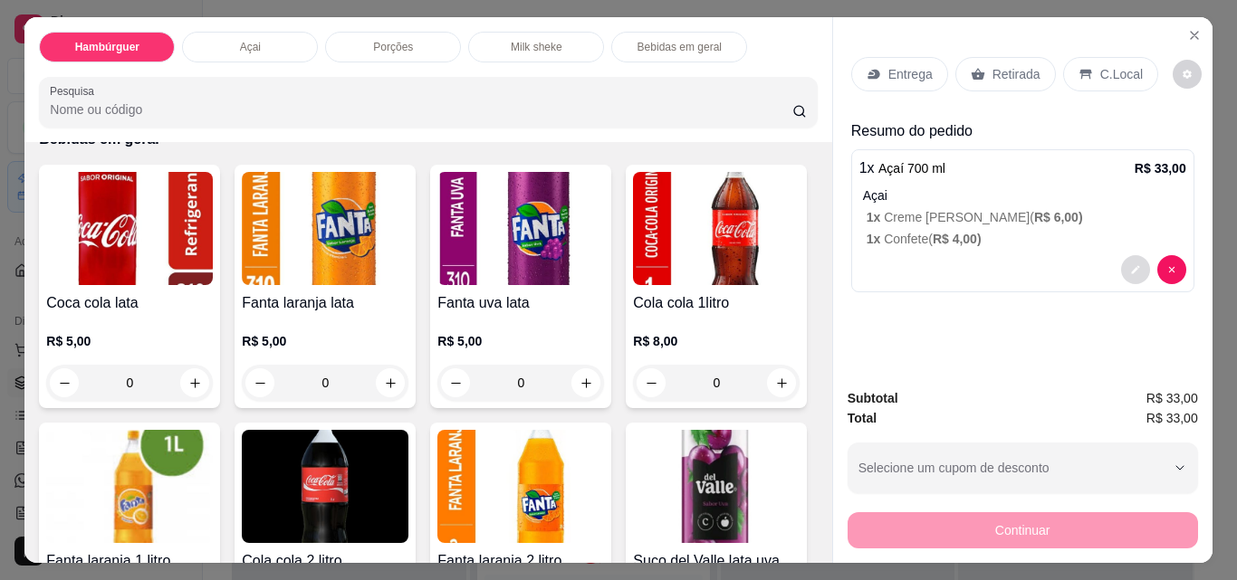
click at [1121, 262] on button "decrease-product-quantity" at bounding box center [1135, 269] width 29 height 29
click at [992, 65] on p "Retirada" at bounding box center [1016, 74] width 48 height 18
click at [992, 69] on p "Retirada" at bounding box center [1016, 74] width 48 height 18
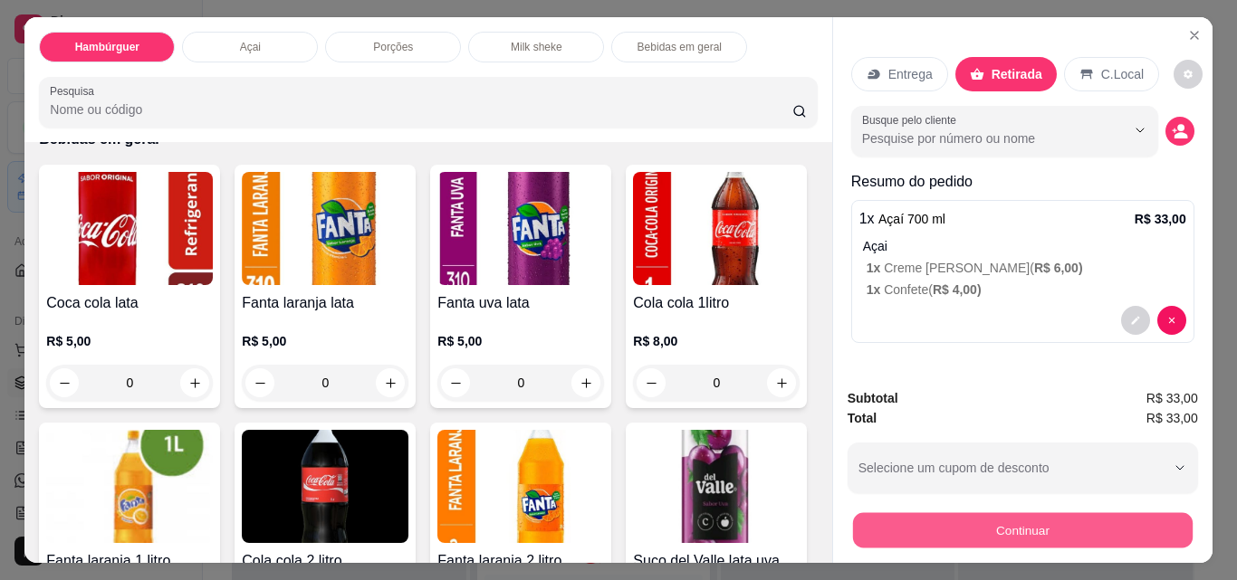
click at [998, 531] on button "Continuar" at bounding box center [1022, 530] width 340 height 35
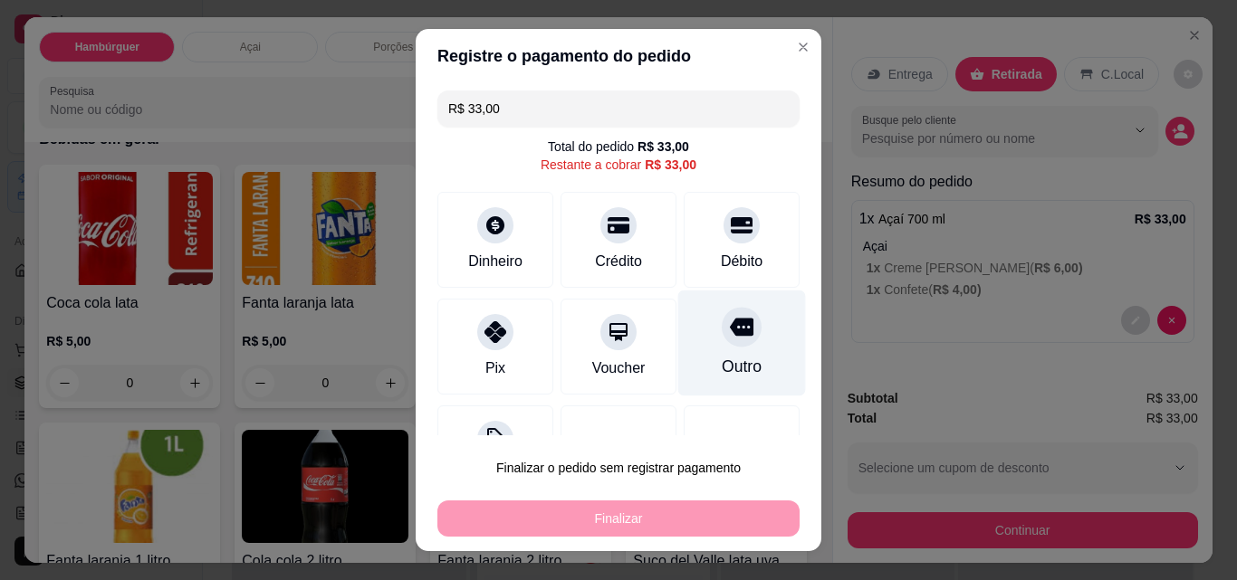
click at [720, 352] on div "Outro" at bounding box center [742, 344] width 128 height 106
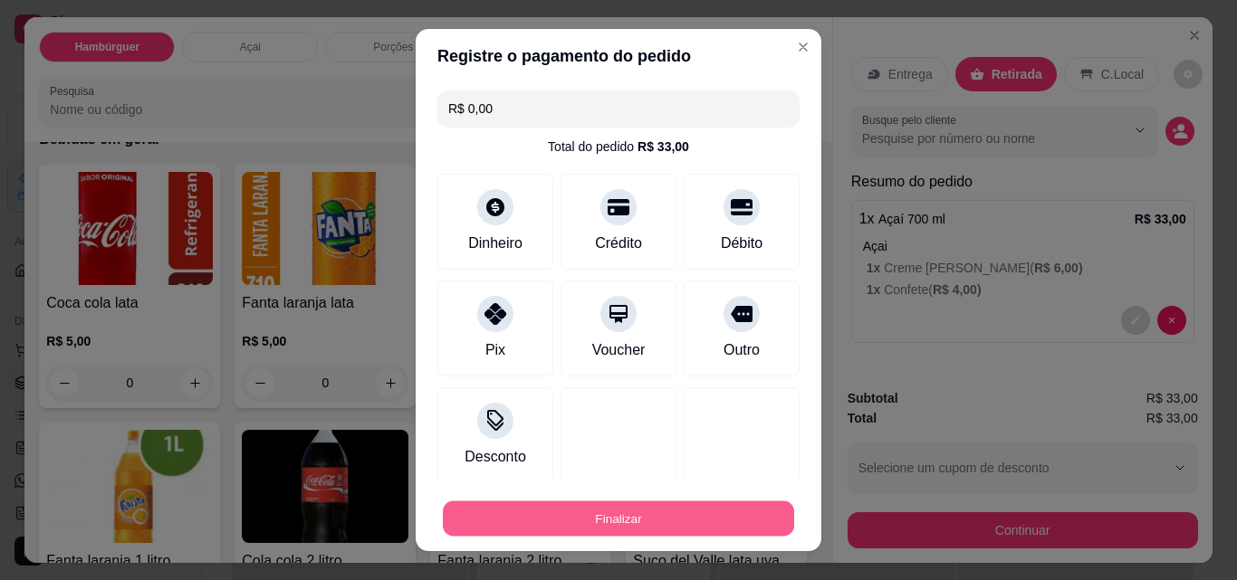
click at [659, 516] on button "Finalizar" at bounding box center [618, 519] width 351 height 35
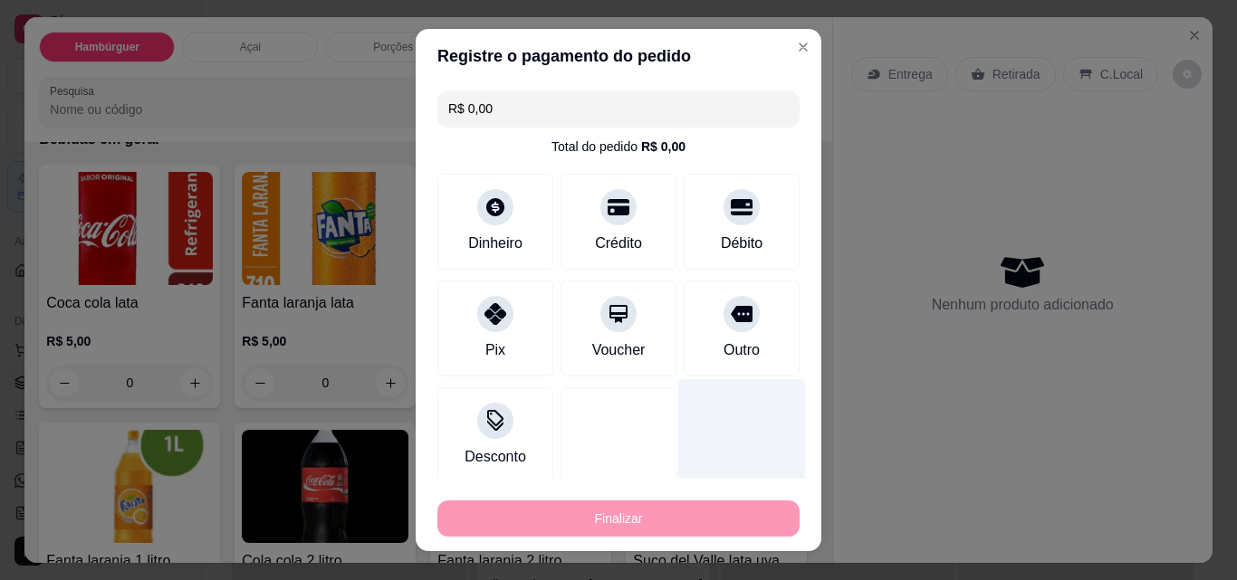
type input "-R$ 33,00"
